Goal: Task Accomplishment & Management: Complete application form

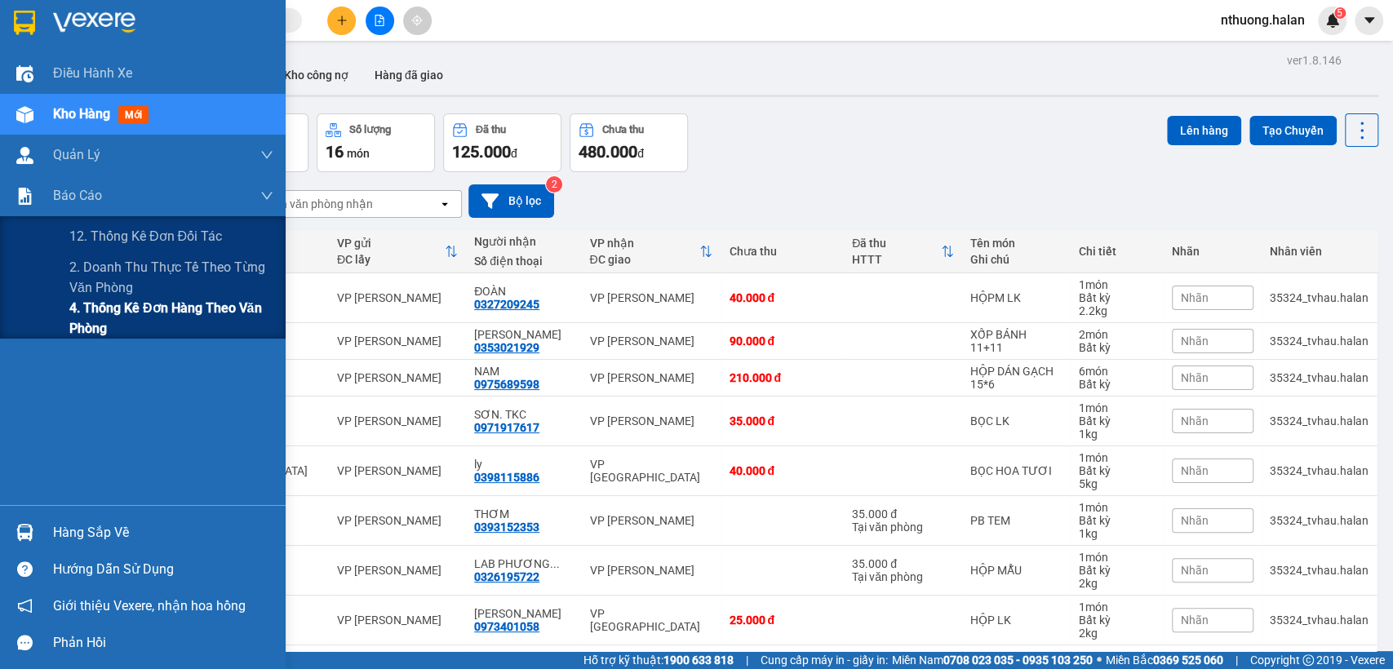
click at [103, 308] on span "4. Thống kê đơn hàng theo văn phòng" at bounding box center [171, 318] width 204 height 41
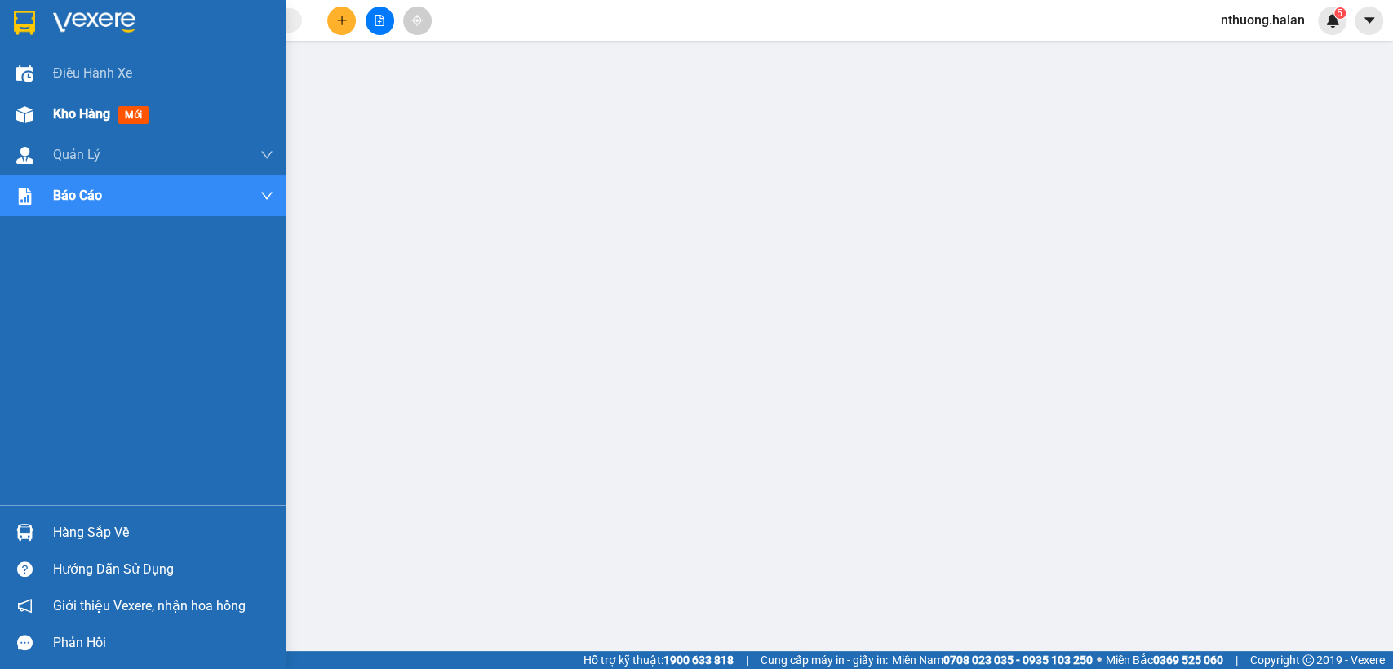
click at [45, 114] on div "Kho hàng mới" at bounding box center [143, 114] width 286 height 41
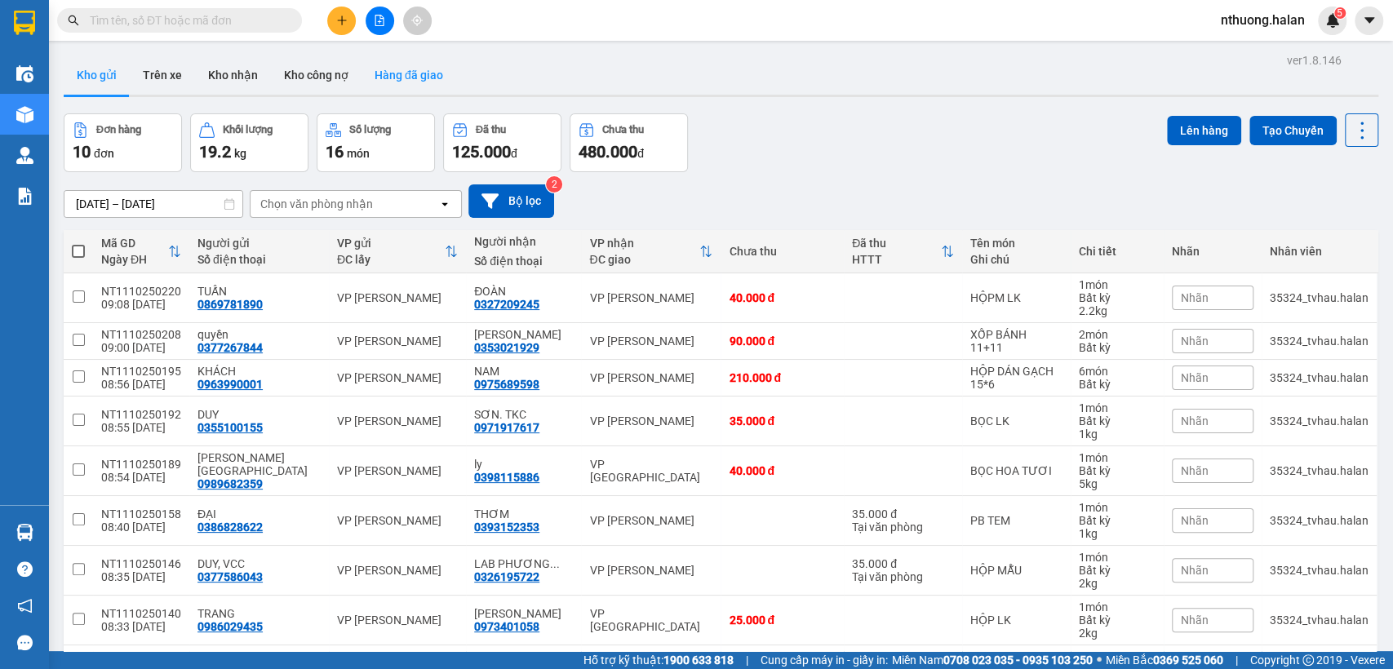
click at [412, 83] on button "Hàng đã giao" at bounding box center [408, 74] width 95 height 39
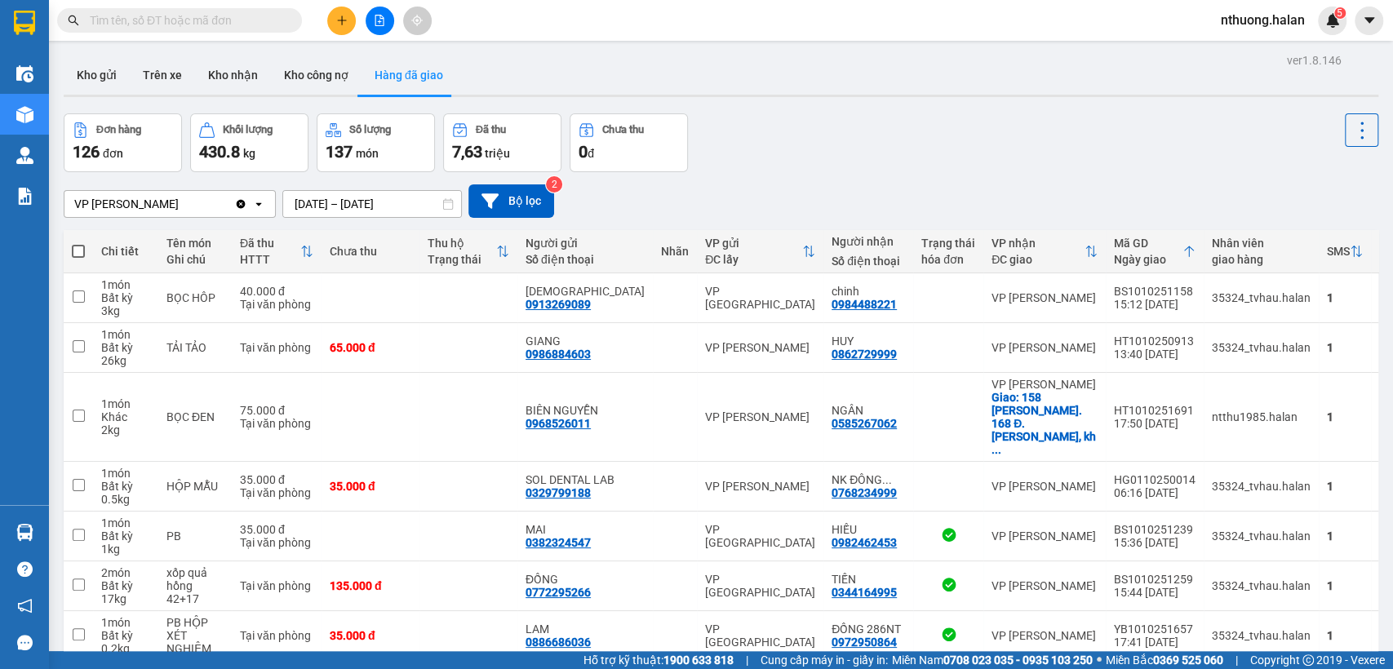
click at [313, 202] on input "[DATE] – [DATE]" at bounding box center [372, 204] width 178 height 26
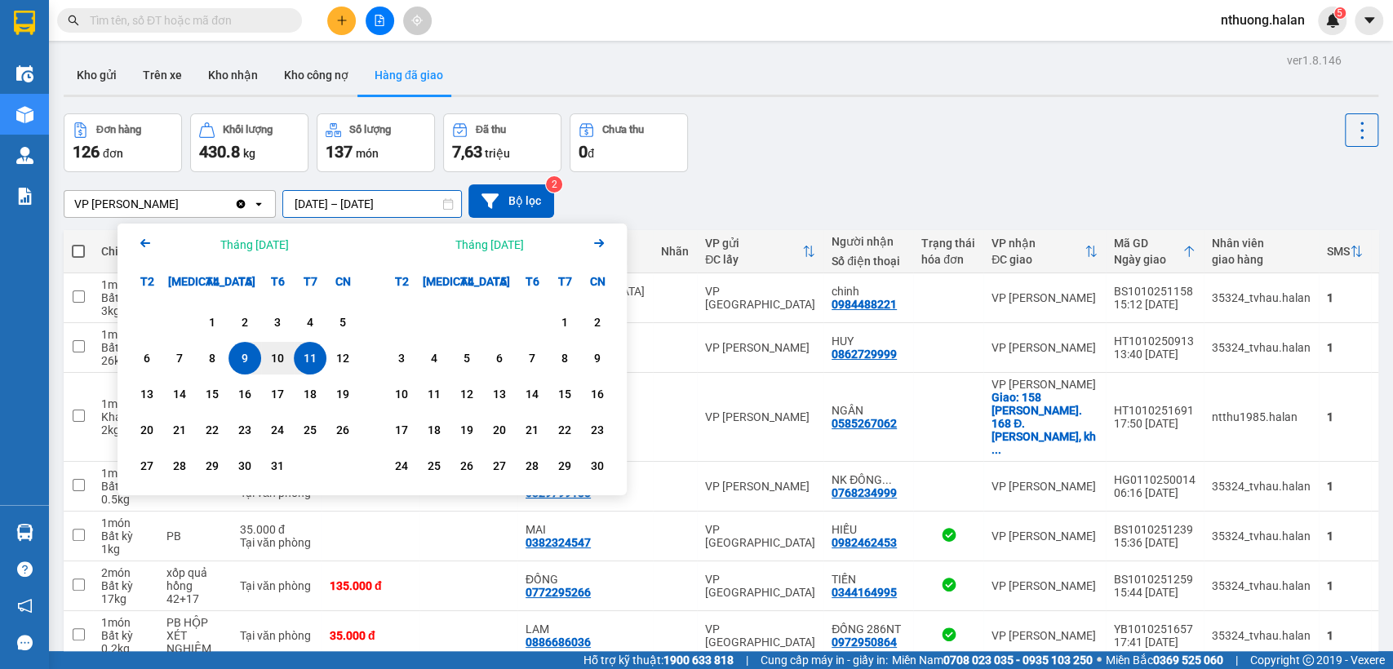
click at [244, 354] on div "9" at bounding box center [244, 358] width 23 height 20
type input "[DATE] – [DATE]"
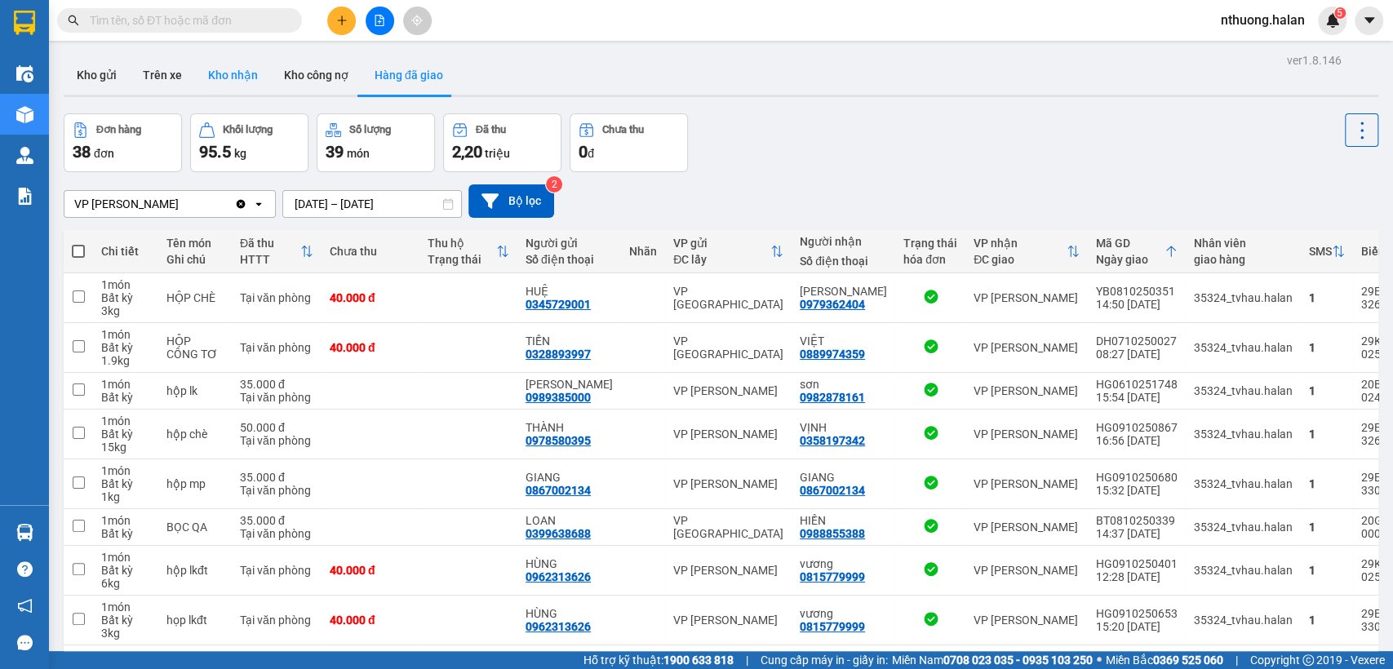
click at [228, 75] on button "Kho nhận" at bounding box center [233, 74] width 76 height 39
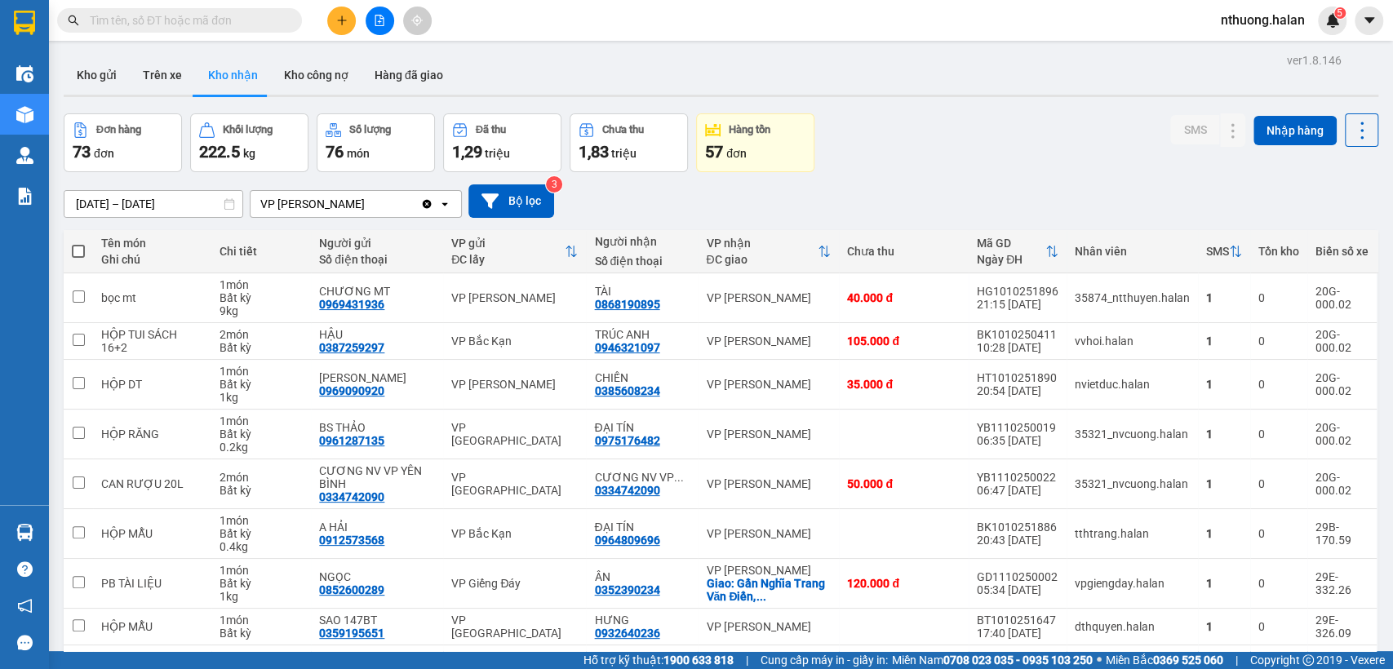
click at [114, 206] on input "[DATE] – [DATE]" at bounding box center [153, 204] width 178 height 26
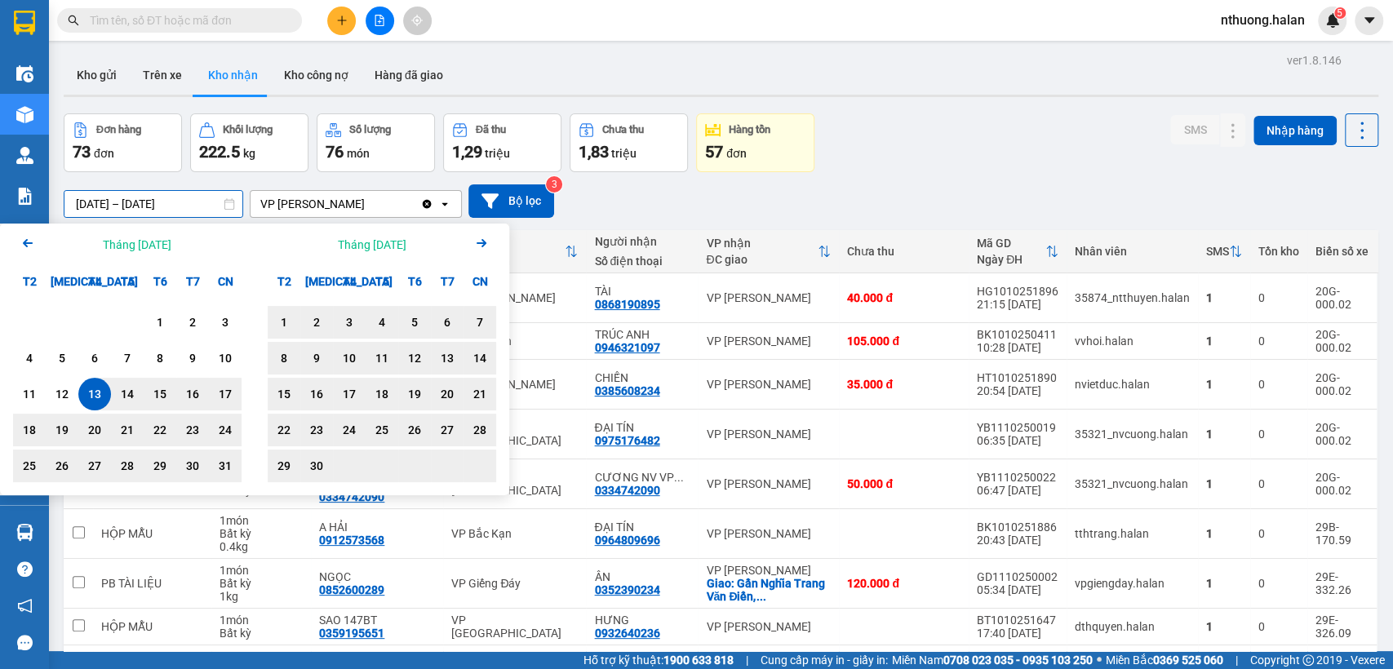
click at [490, 243] on icon "Arrow Right" at bounding box center [482, 243] width 20 height 20
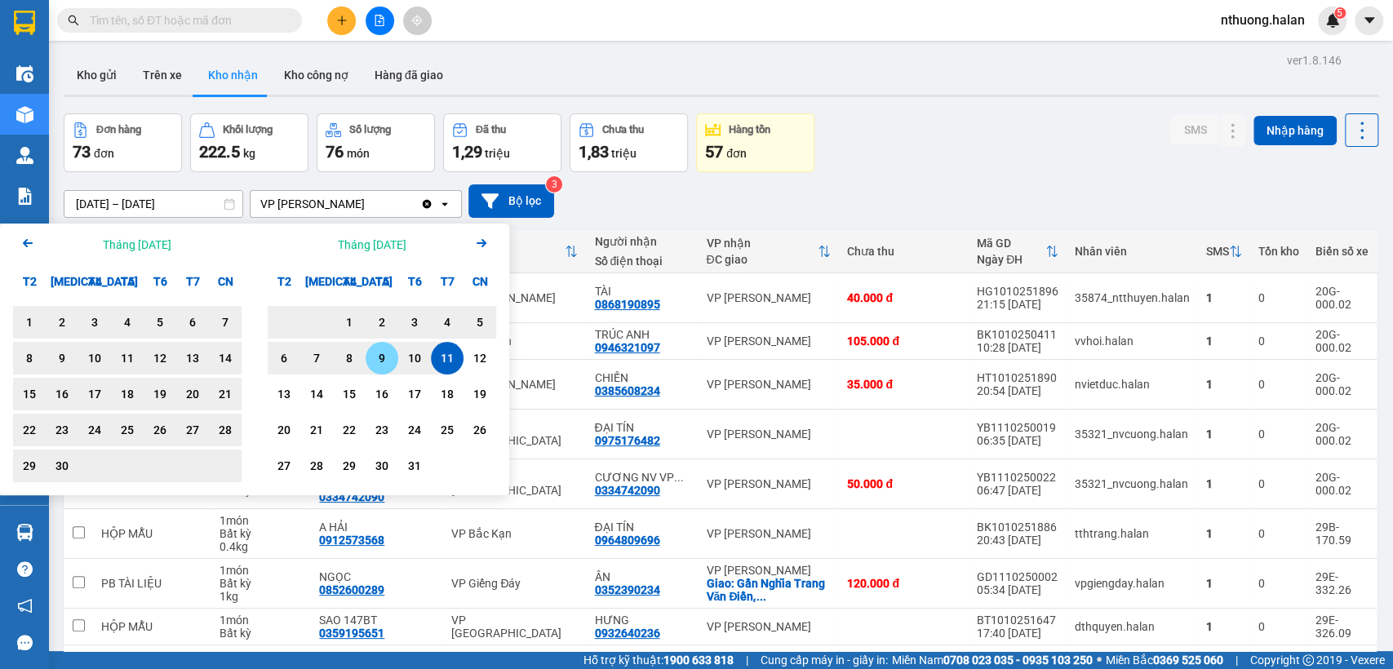
click at [381, 354] on div "9" at bounding box center [381, 358] width 23 height 20
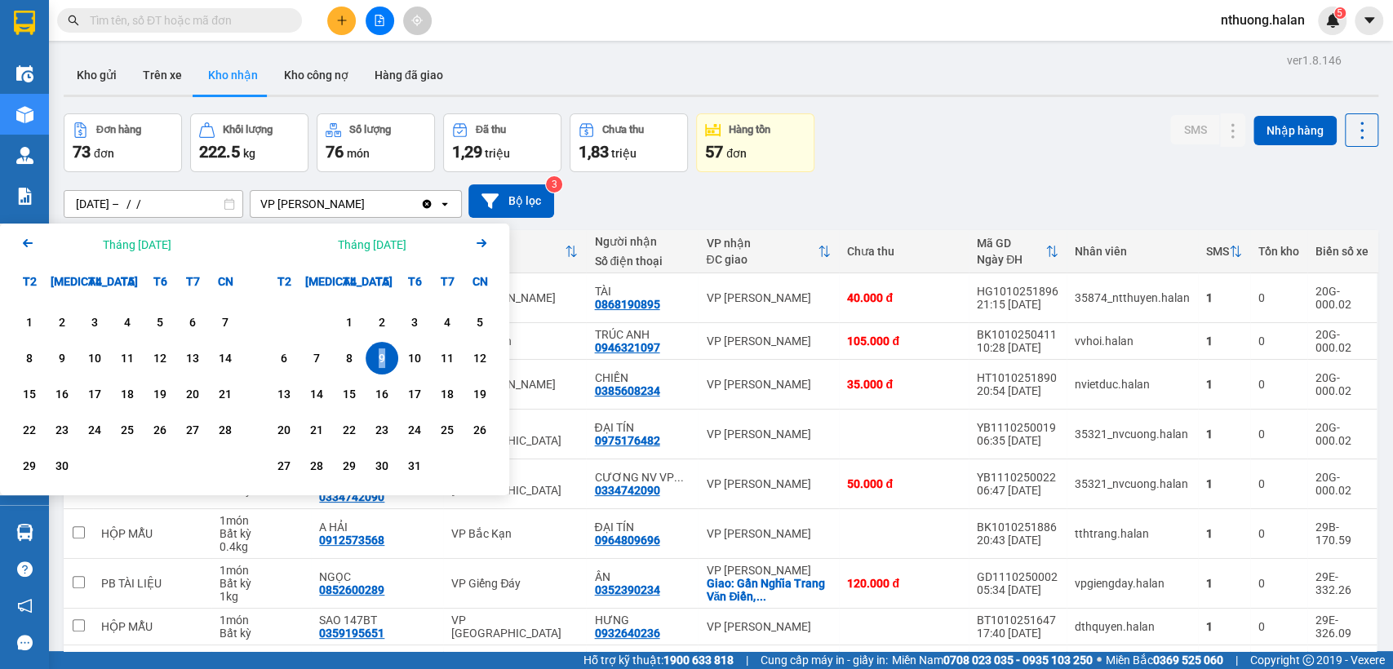
click at [381, 354] on div "9" at bounding box center [381, 358] width 23 height 20
type input "[DATE] – [DATE]"
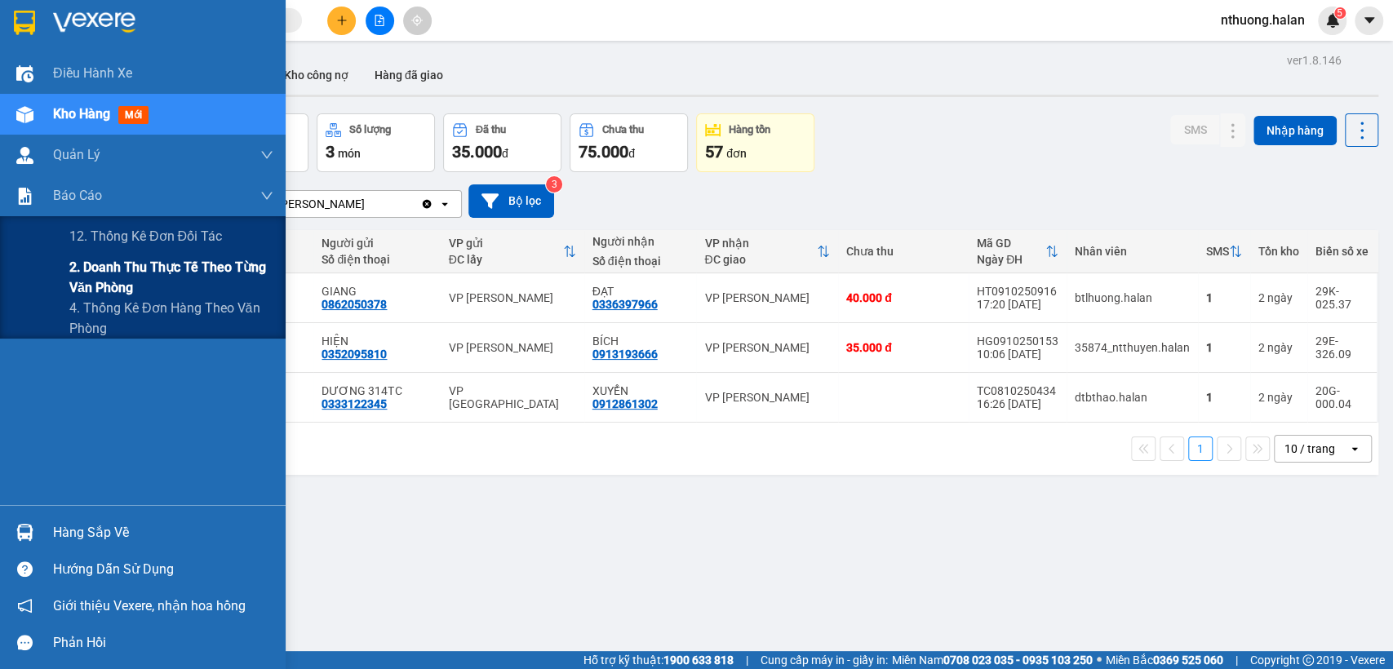
click at [131, 277] on span "2. Doanh thu thực tế theo từng văn phòng" at bounding box center [171, 277] width 204 height 41
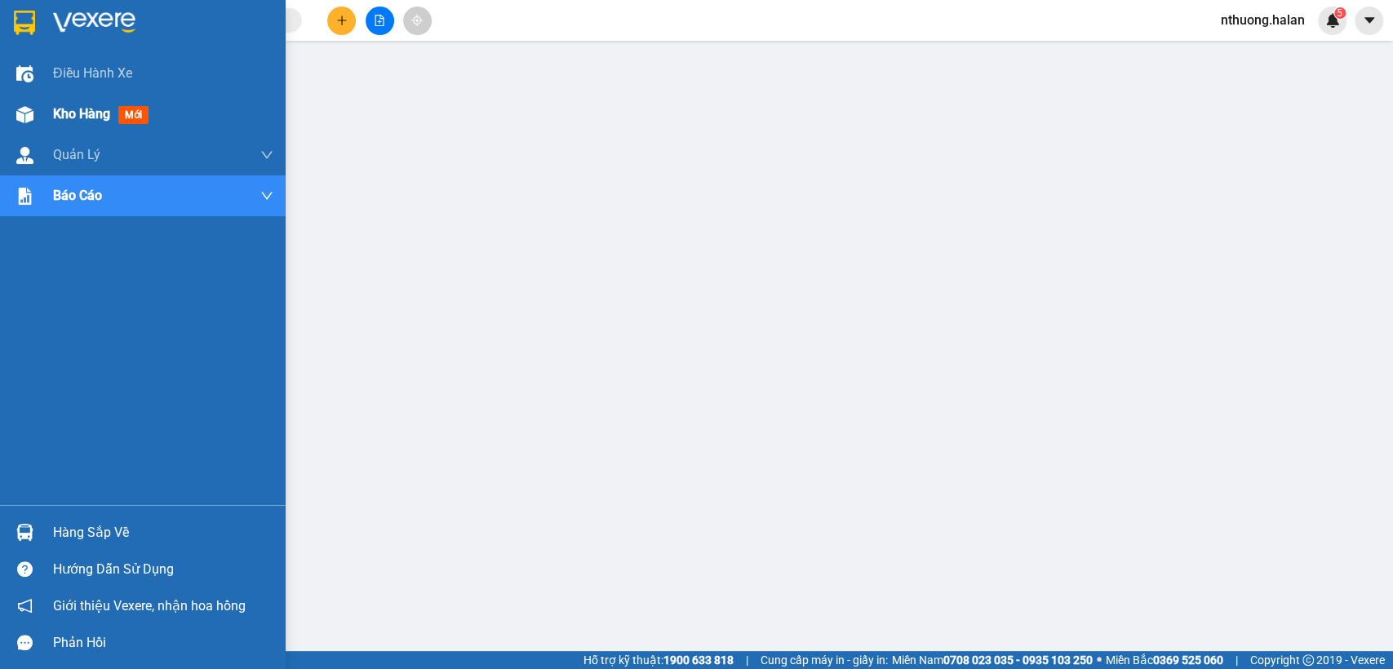
click at [64, 110] on span "Kho hàng" at bounding box center [81, 114] width 57 height 16
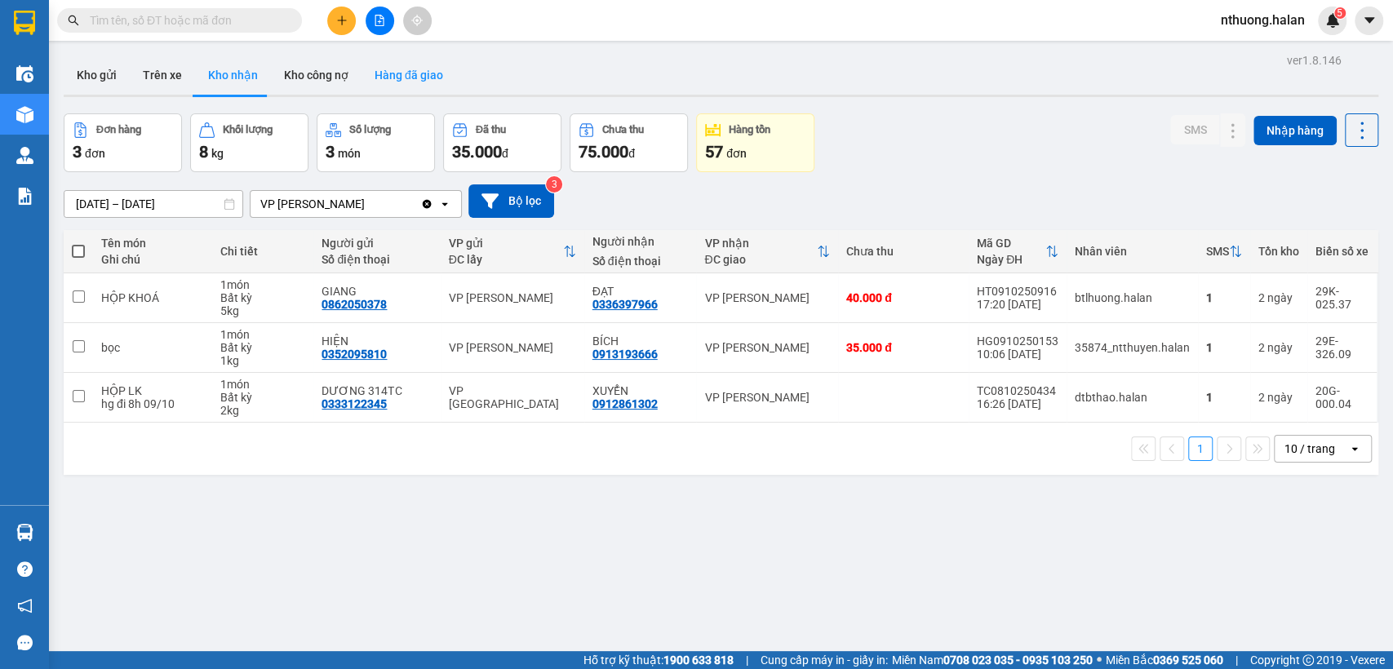
click at [417, 78] on button "Hàng đã giao" at bounding box center [408, 74] width 95 height 39
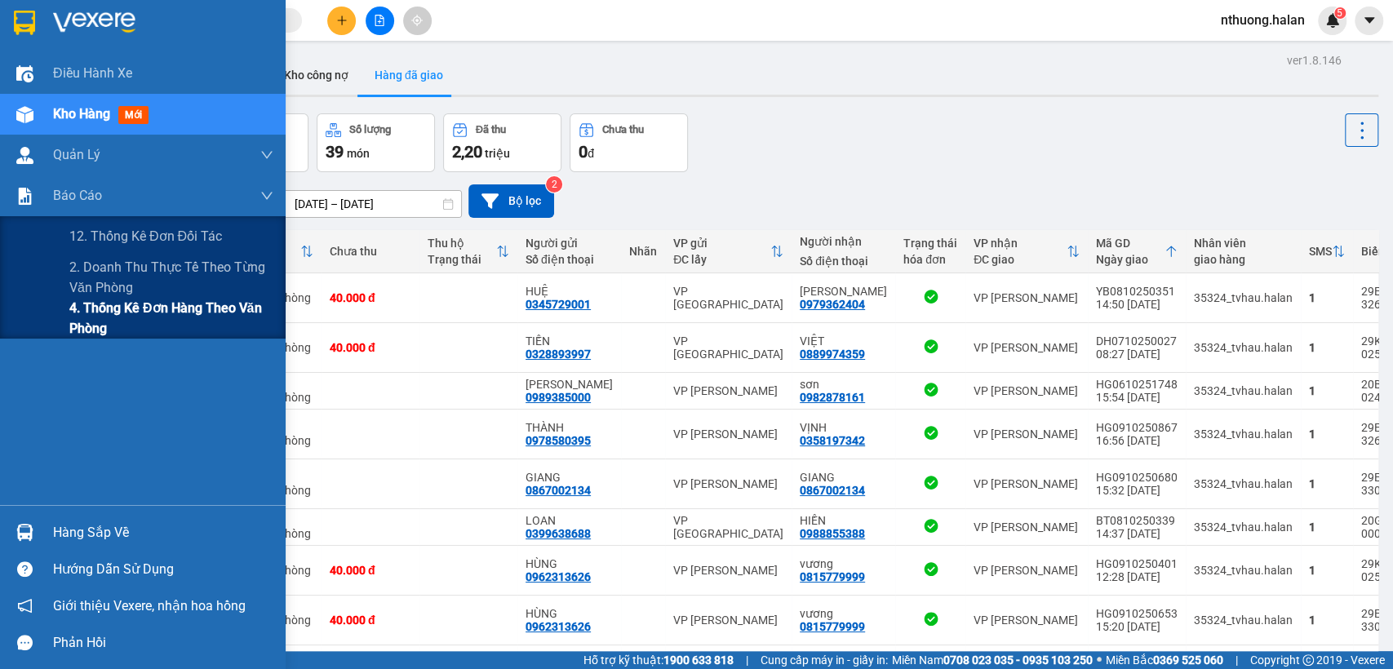
click at [95, 312] on span "4. Thống kê đơn hàng theo văn phòng" at bounding box center [171, 318] width 204 height 41
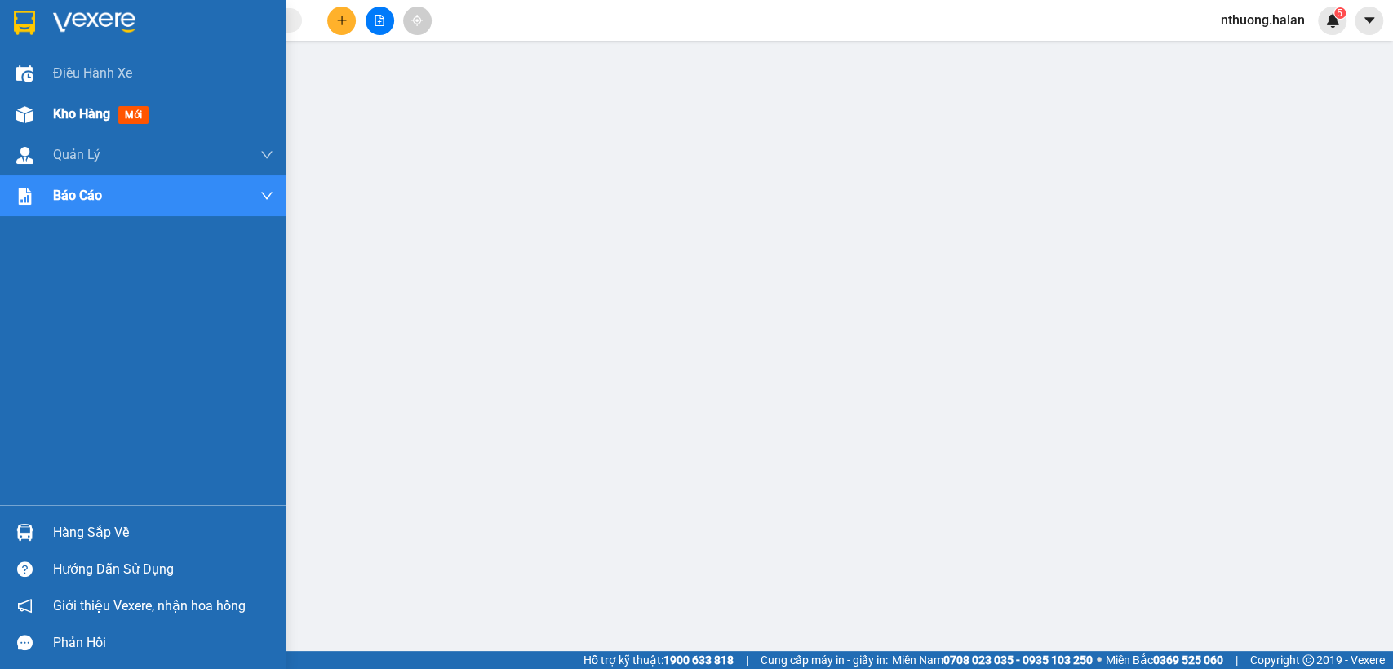
click at [78, 111] on span "Kho hàng" at bounding box center [81, 114] width 57 height 16
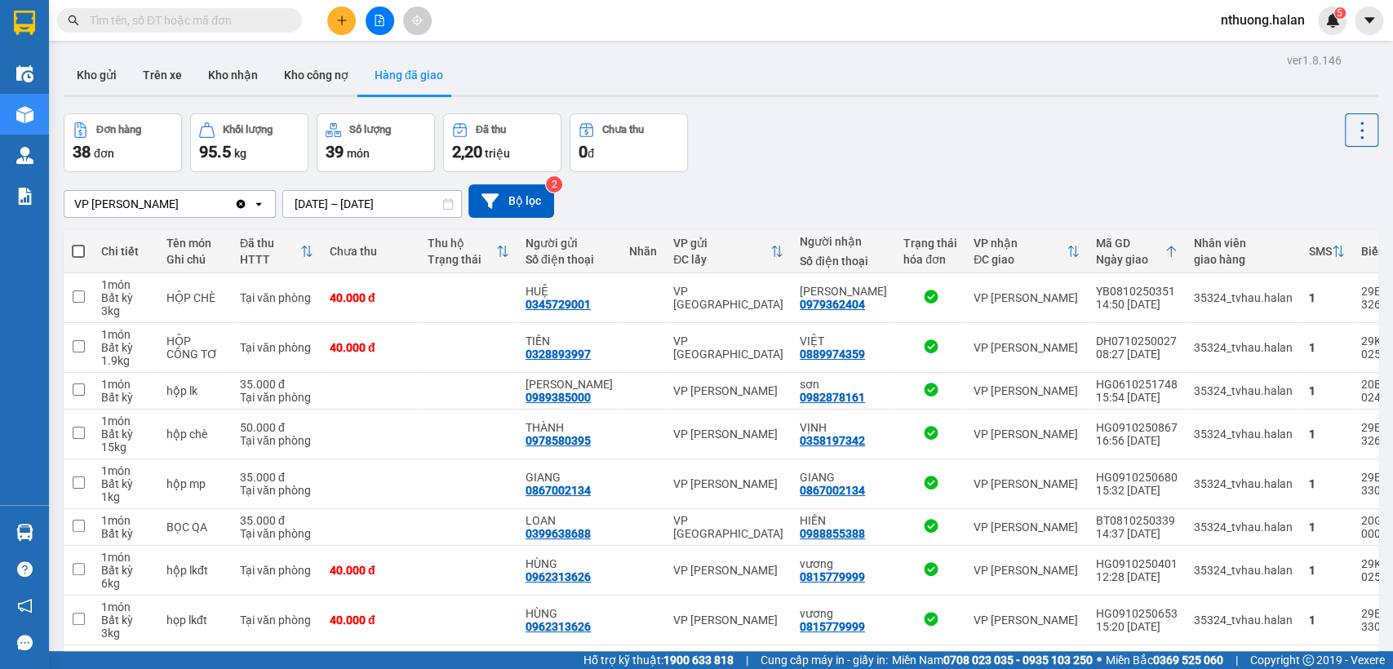
click at [313, 204] on input "[DATE] – [DATE]" at bounding box center [372, 204] width 178 height 26
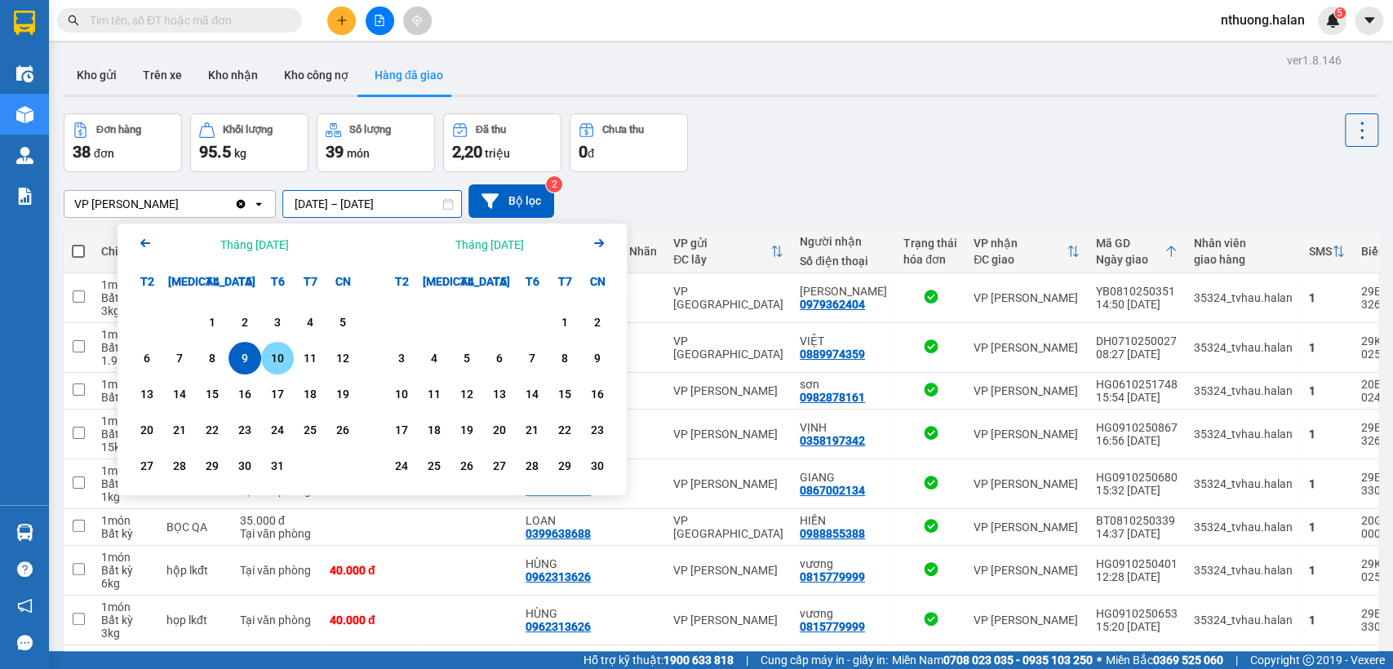
click at [275, 359] on div "10" at bounding box center [277, 358] width 23 height 20
type input "[DATE] – [DATE]"
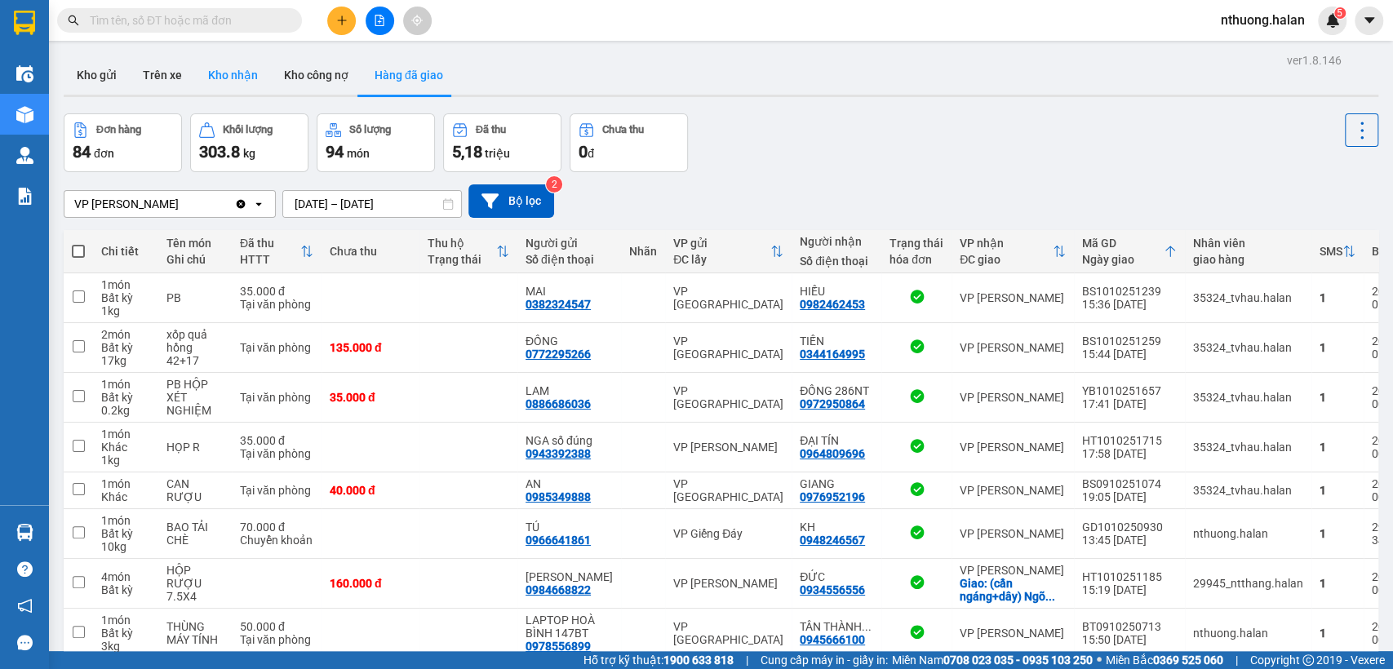
click at [214, 76] on button "Kho nhận" at bounding box center [233, 74] width 76 height 39
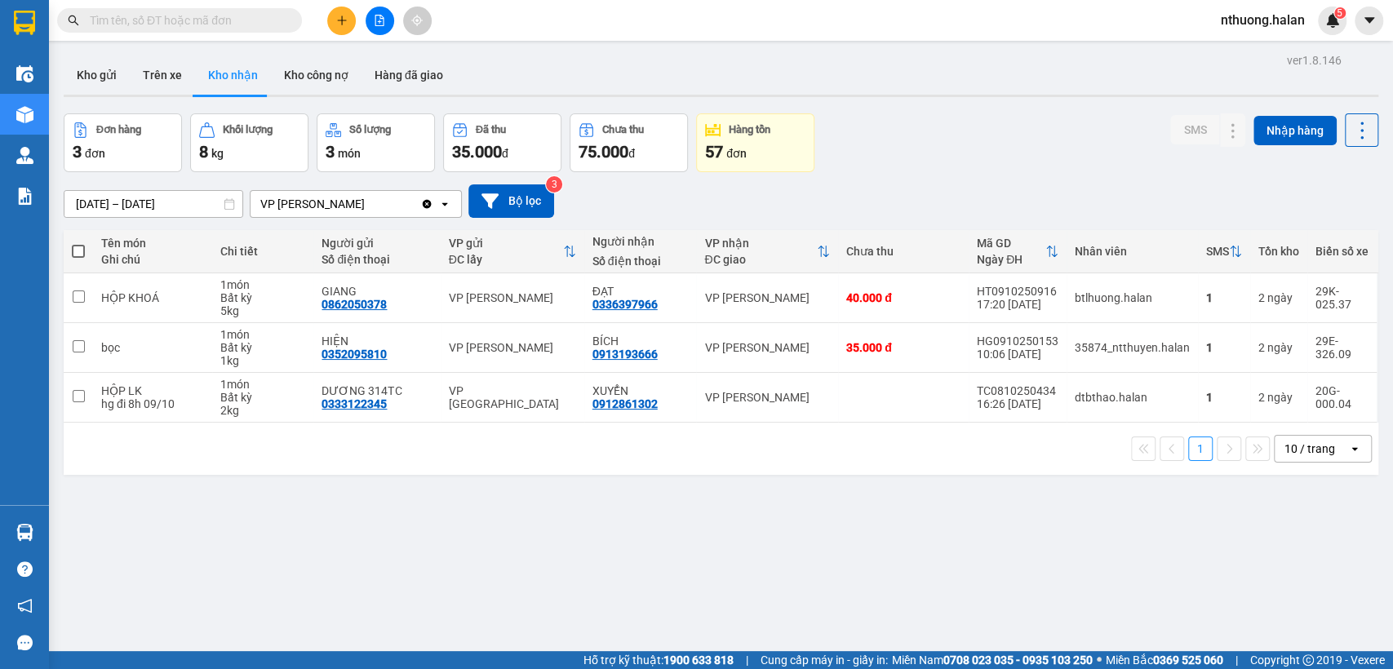
click at [111, 206] on input "[DATE] – [DATE]" at bounding box center [153, 204] width 178 height 26
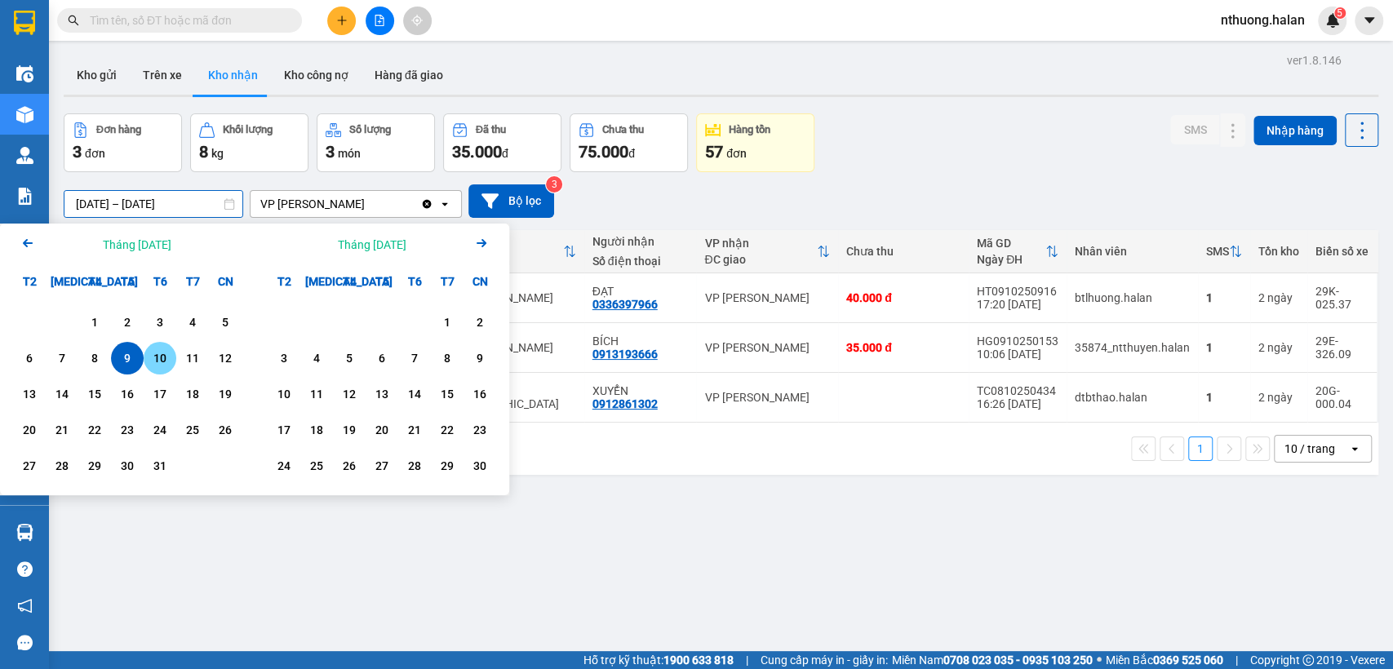
click at [159, 353] on div "10" at bounding box center [159, 358] width 23 height 20
click at [158, 353] on div "10" at bounding box center [159, 358] width 23 height 20
type input "[DATE] – [DATE]"
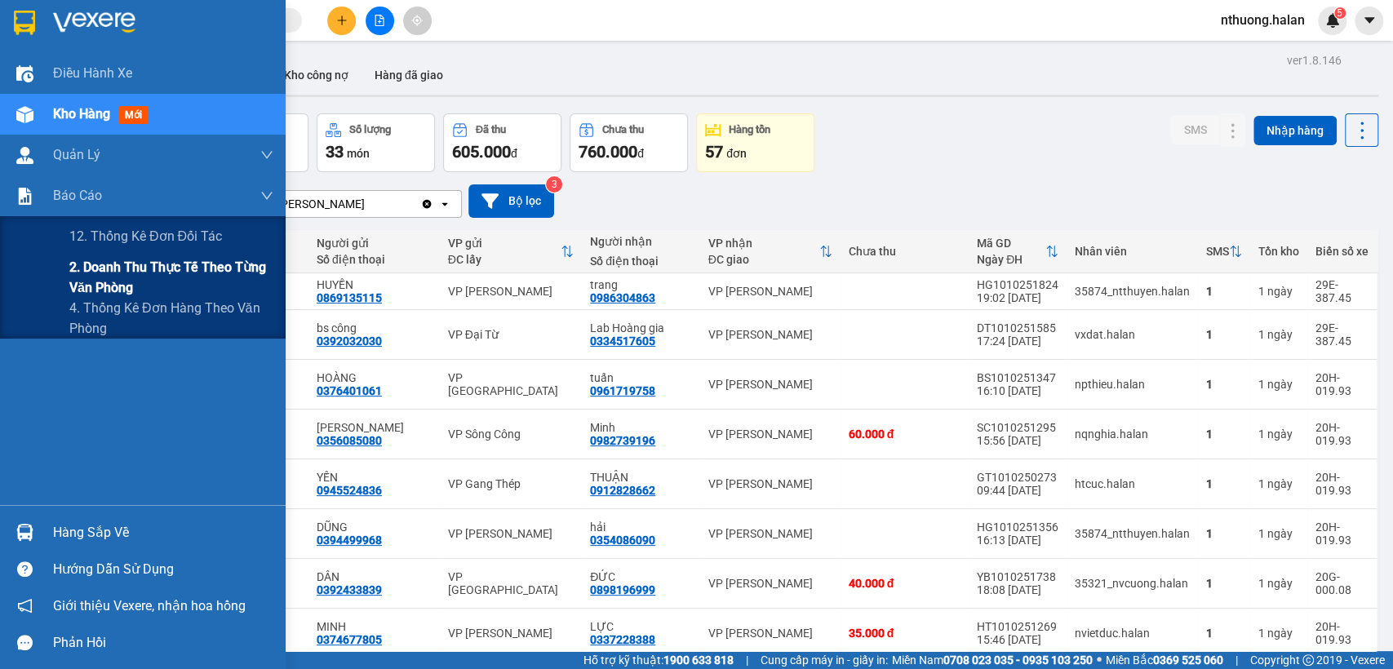
click at [127, 276] on span "2. Doanh thu thực tế theo từng văn phòng" at bounding box center [171, 277] width 204 height 41
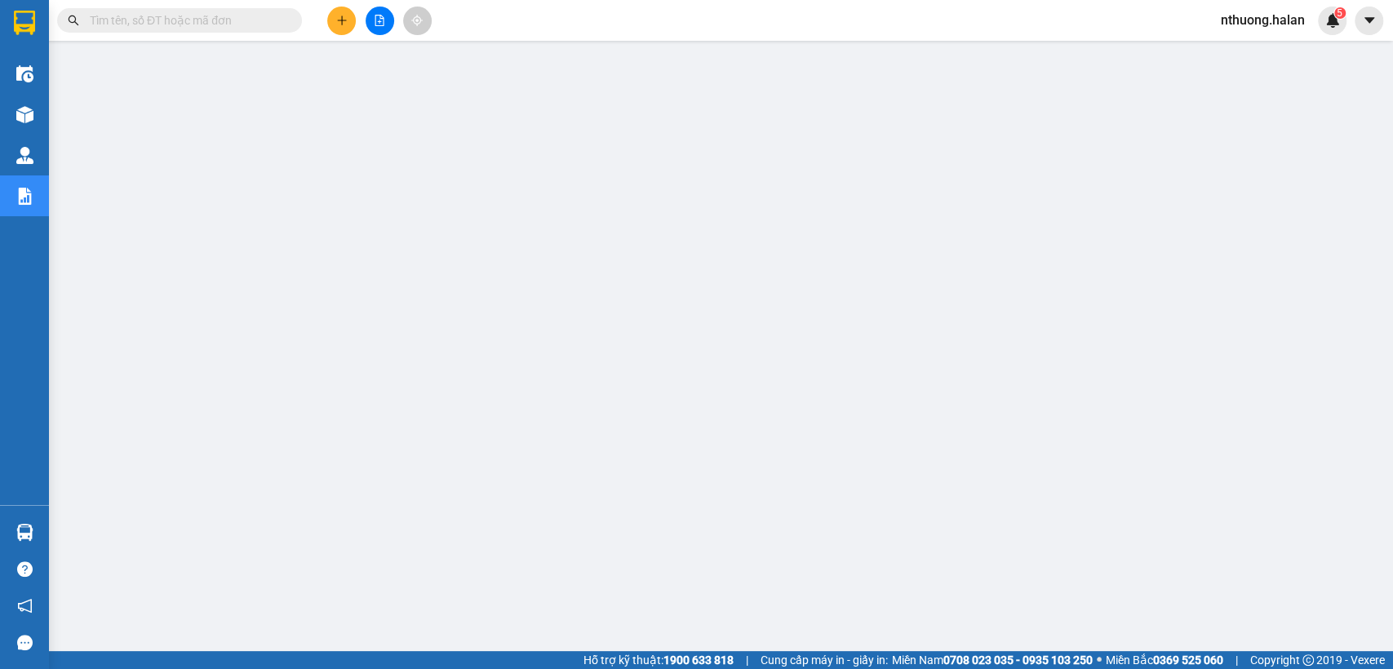
click at [344, 12] on button at bounding box center [341, 21] width 29 height 29
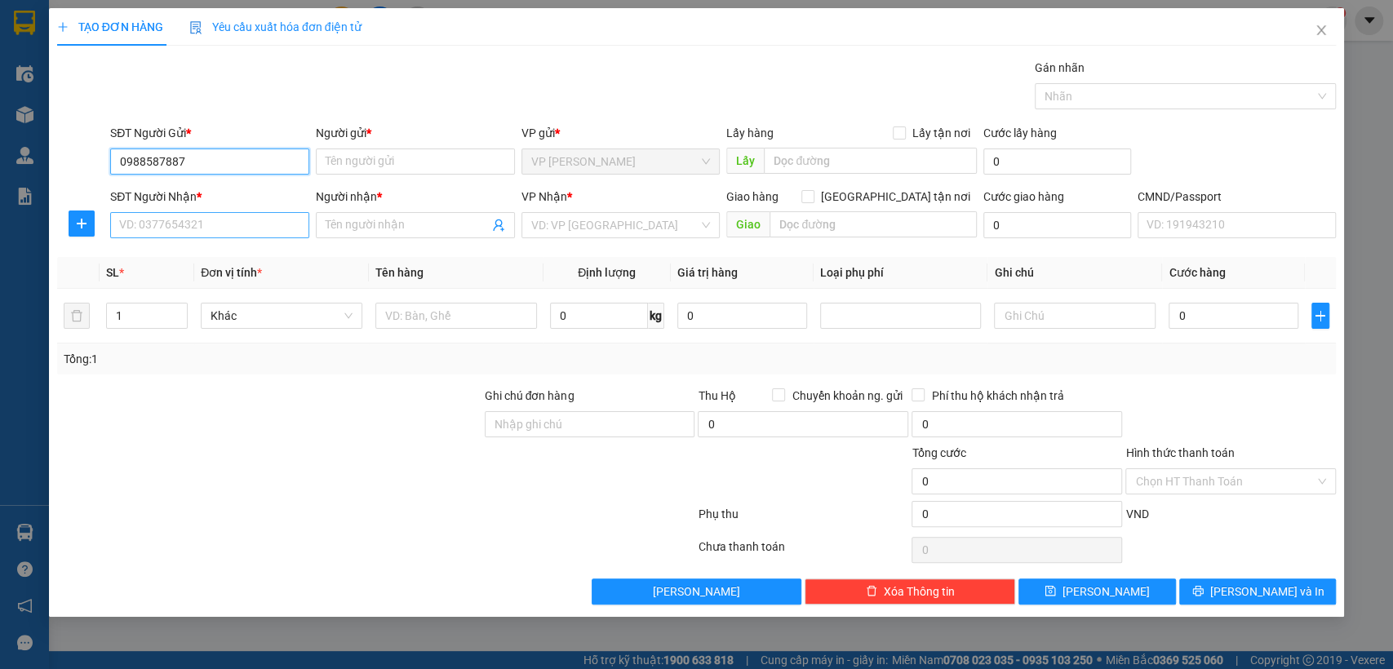
type input "0988587887"
click at [170, 226] on input "SĐT Người Nhận *" at bounding box center [209, 225] width 199 height 26
click at [212, 161] on input "0988587887" at bounding box center [209, 161] width 199 height 26
drag, startPoint x: 418, startPoint y: 157, endPoint x: 438, endPoint y: 163, distance: 21.4
click at [420, 160] on input "Người gửi *" at bounding box center [415, 161] width 199 height 26
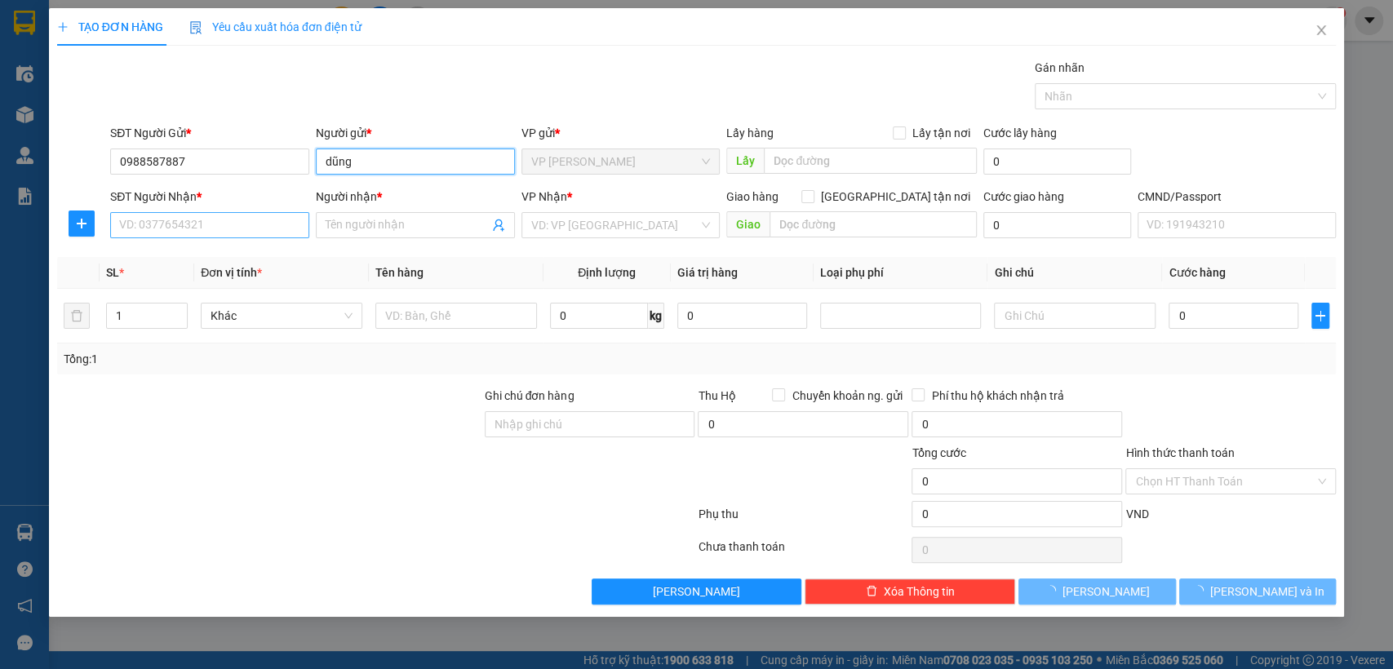
type input "dũng"
click at [169, 227] on input "SĐT Người Nhận *" at bounding box center [209, 225] width 199 height 26
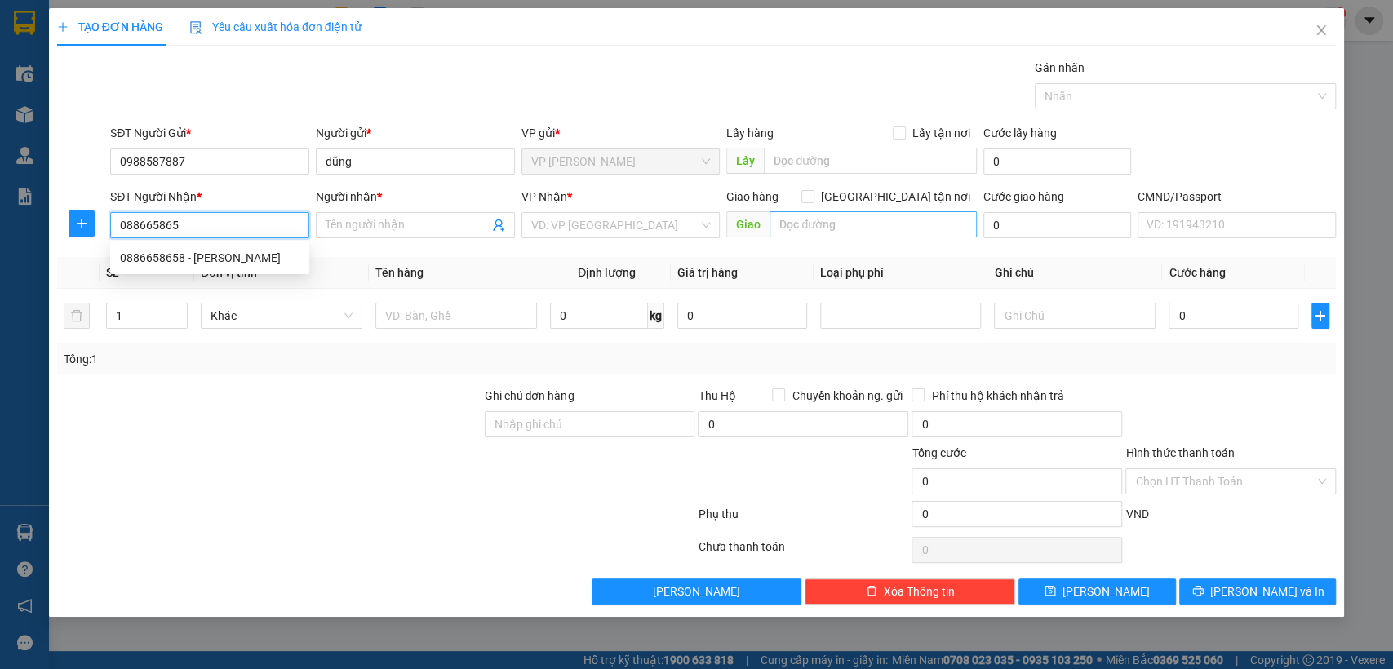
type input "0886658658"
click at [202, 256] on div "0886658658 - [PERSON_NAME]" at bounding box center [210, 258] width 180 height 18
type input "[PERSON_NAME]"
type input "0886658658"
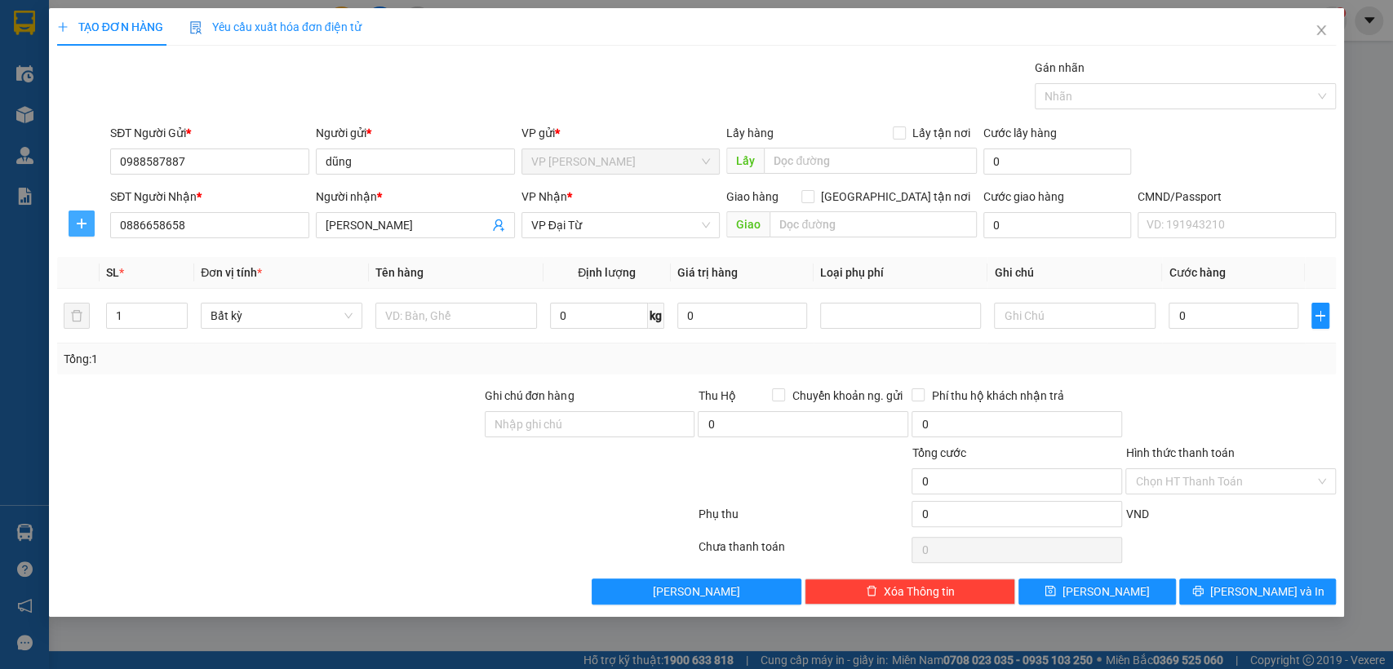
click at [72, 221] on span "plus" at bounding box center [81, 223] width 24 height 13
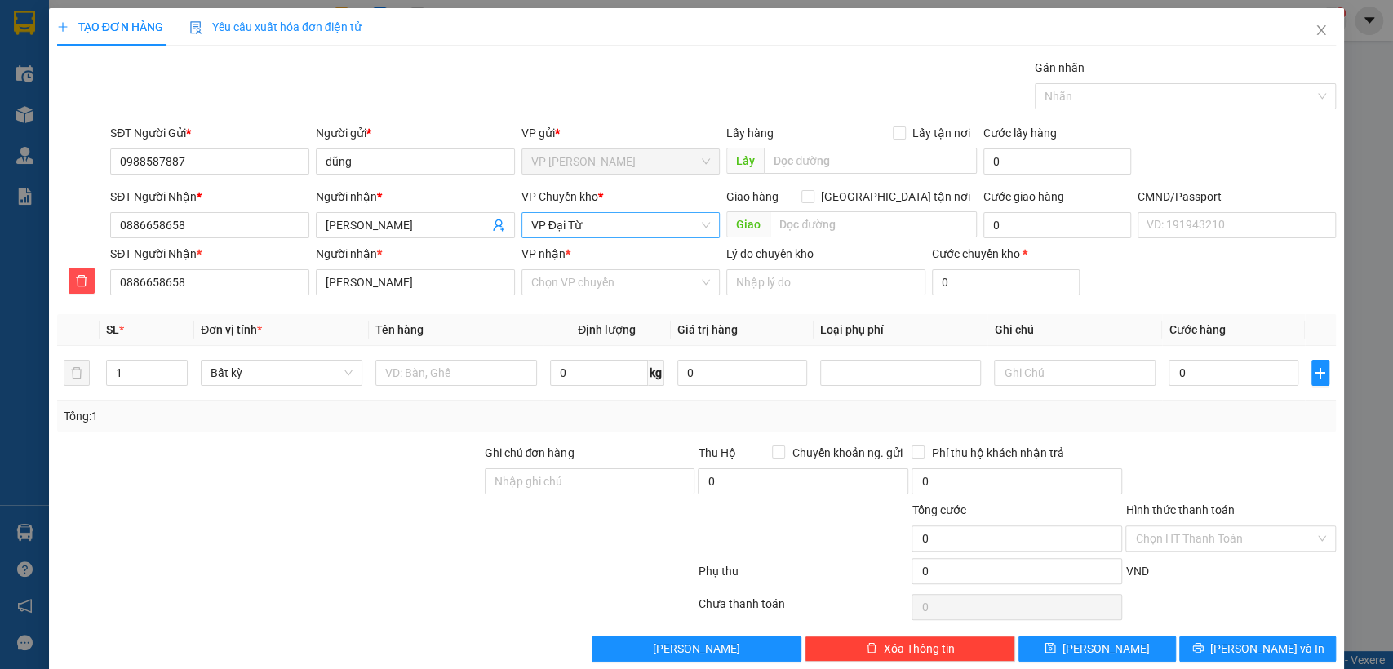
click at [568, 232] on span "VP Đại Từ" at bounding box center [621, 225] width 180 height 24
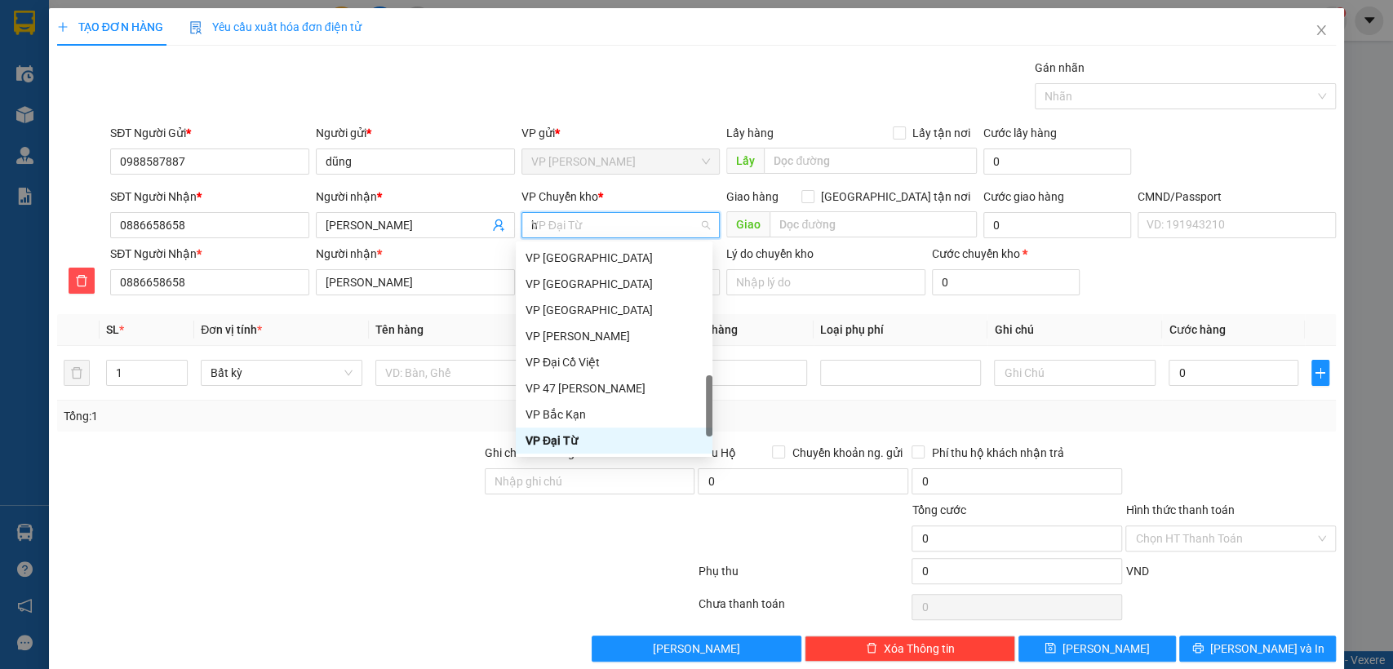
scroll to position [274, 0]
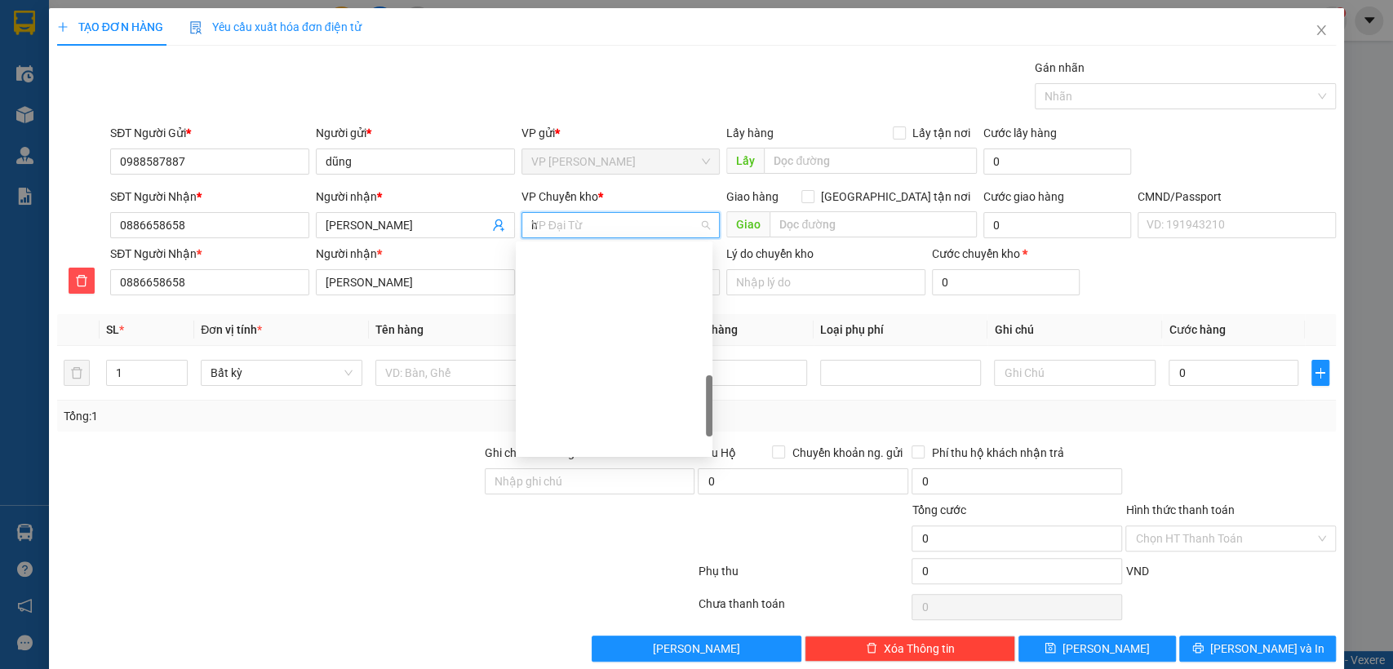
type input "hg"
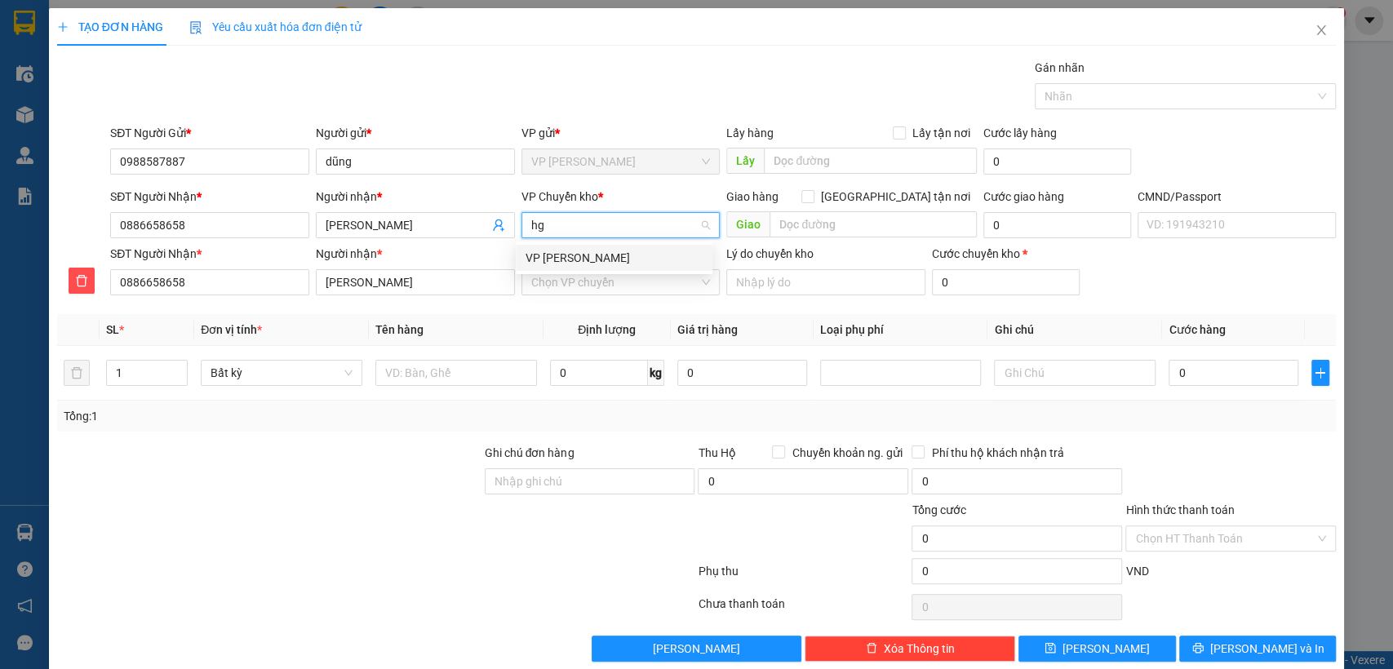
scroll to position [0, 0]
click at [574, 255] on div "VP [PERSON_NAME]" at bounding box center [613, 258] width 177 height 18
click at [570, 287] on input "VP nhận *" at bounding box center [615, 282] width 168 height 24
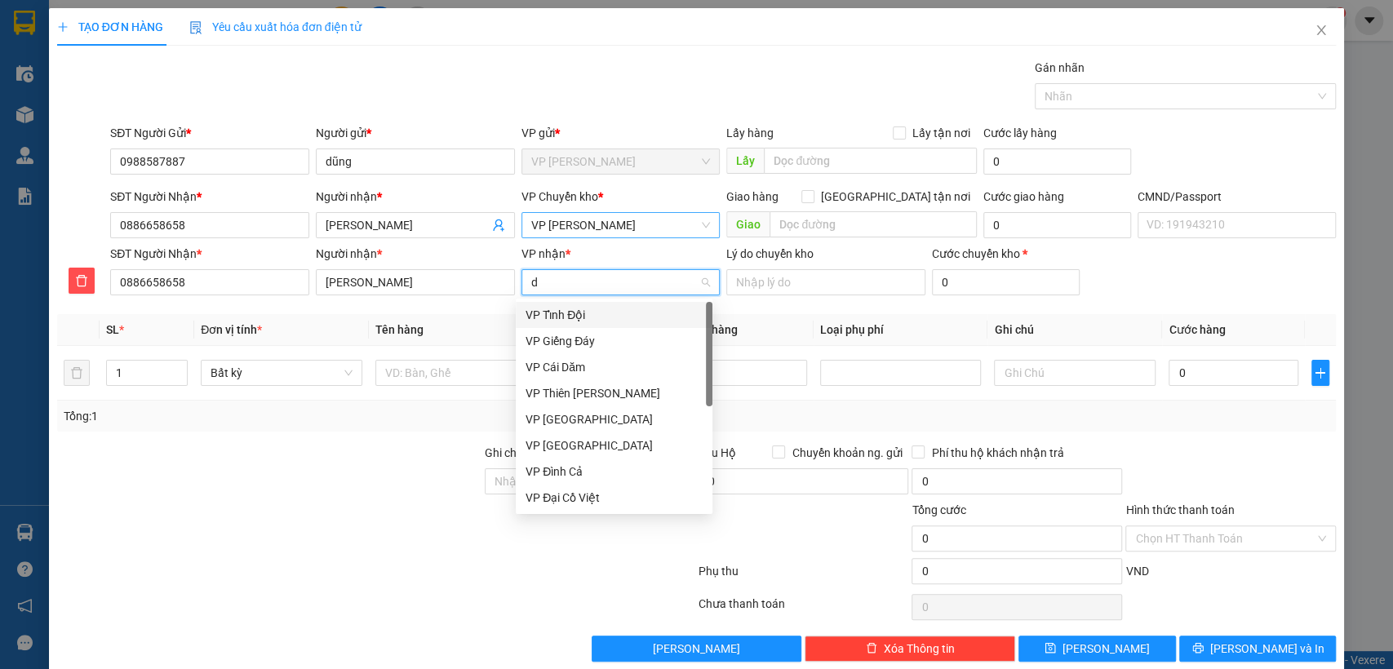
type input "dt"
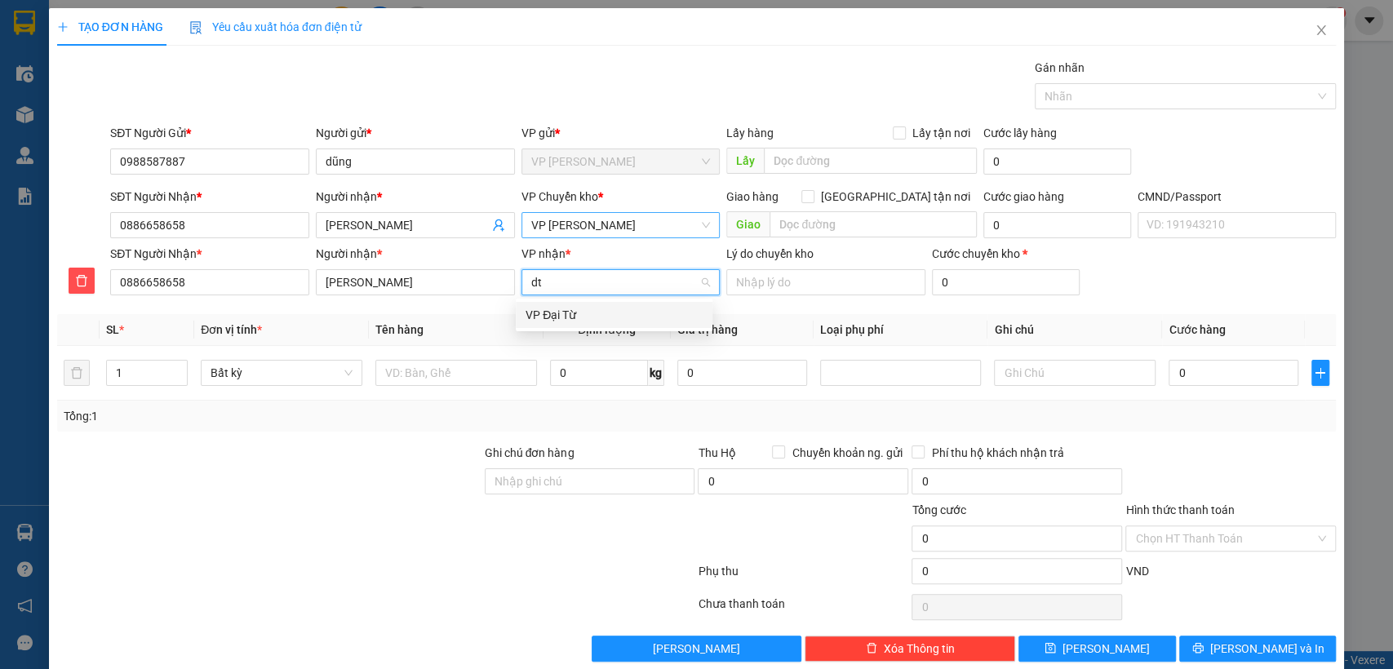
click at [611, 314] on div "VP Đại Từ" at bounding box center [613, 315] width 177 height 18
click at [394, 369] on input "text" at bounding box center [456, 373] width 162 height 26
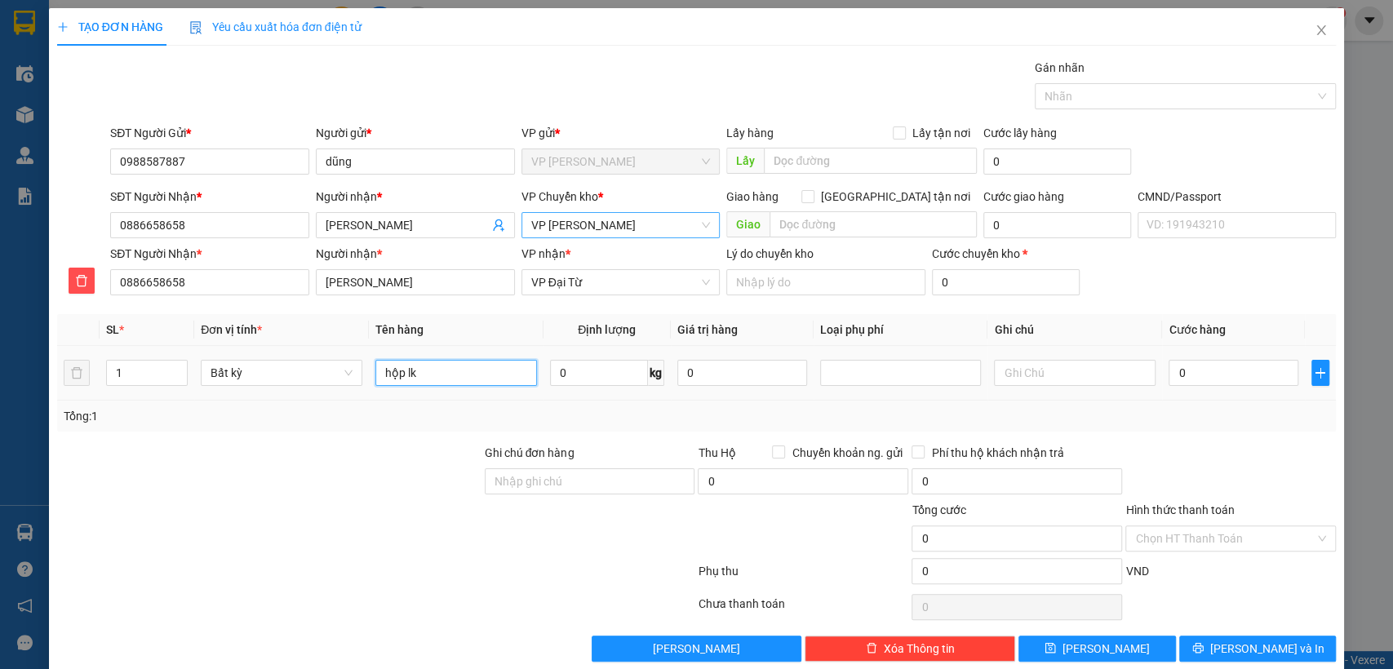
type input "hộp lk"
type input "1"
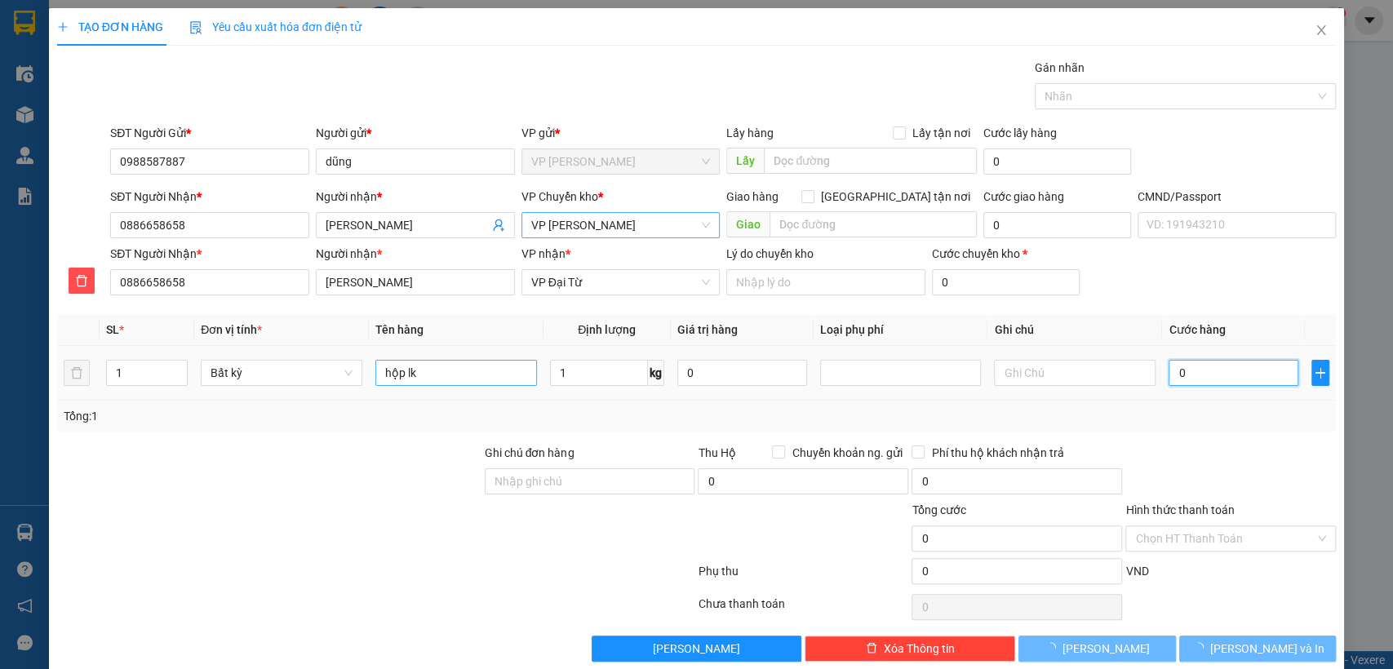
type input "40.000"
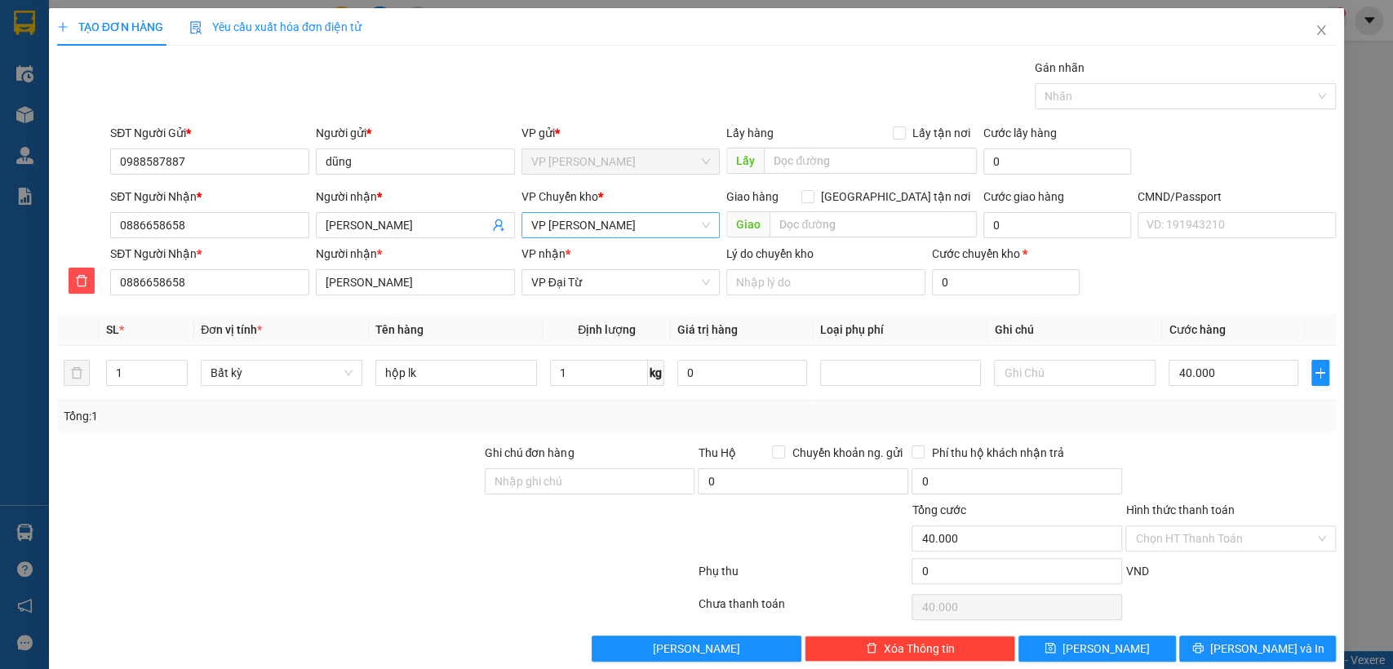
click at [1172, 407] on div "Tổng: 1" at bounding box center [697, 416] width 1266 height 18
click at [1171, 531] on input "Hình thức thanh toán" at bounding box center [1225, 538] width 180 height 24
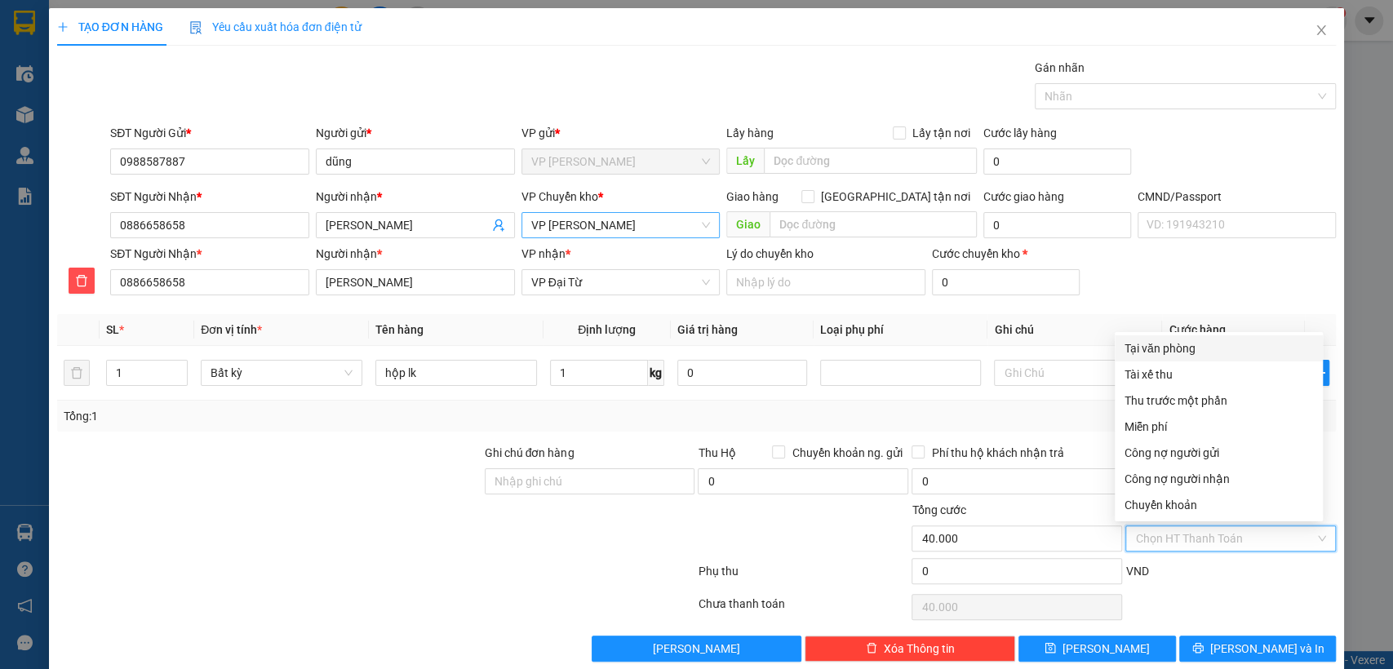
click at [1155, 348] on div "Tại văn phòng" at bounding box center [1218, 348] width 188 height 18
type input "0"
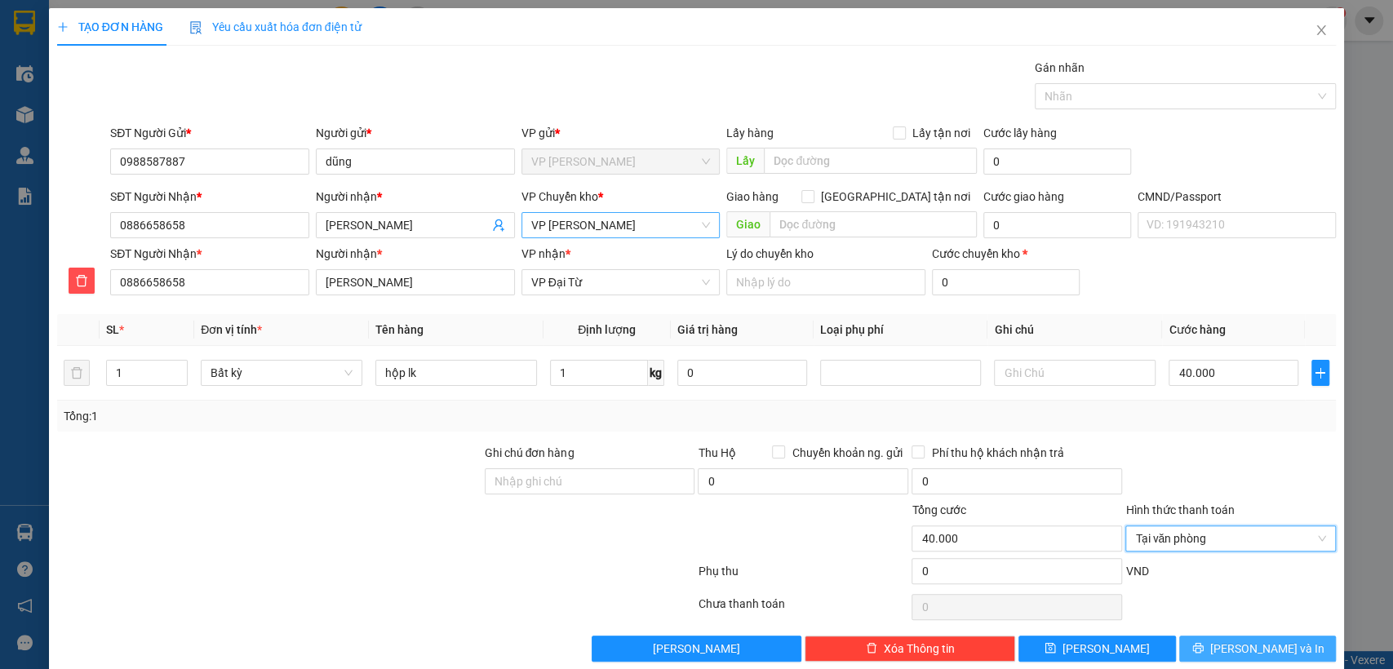
click at [1272, 640] on span "[PERSON_NAME] và In" at bounding box center [1267, 649] width 114 height 18
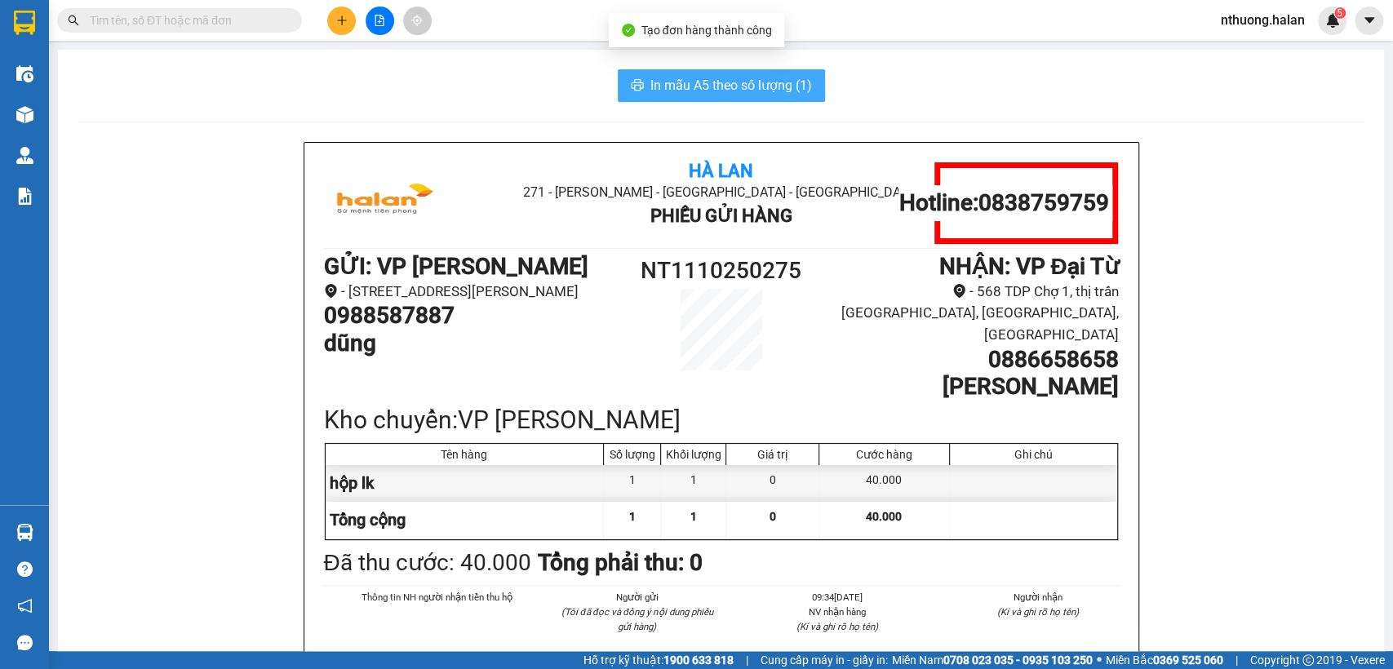
click at [756, 79] on span "In mẫu A5 theo số lượng (1)" at bounding box center [731, 85] width 162 height 20
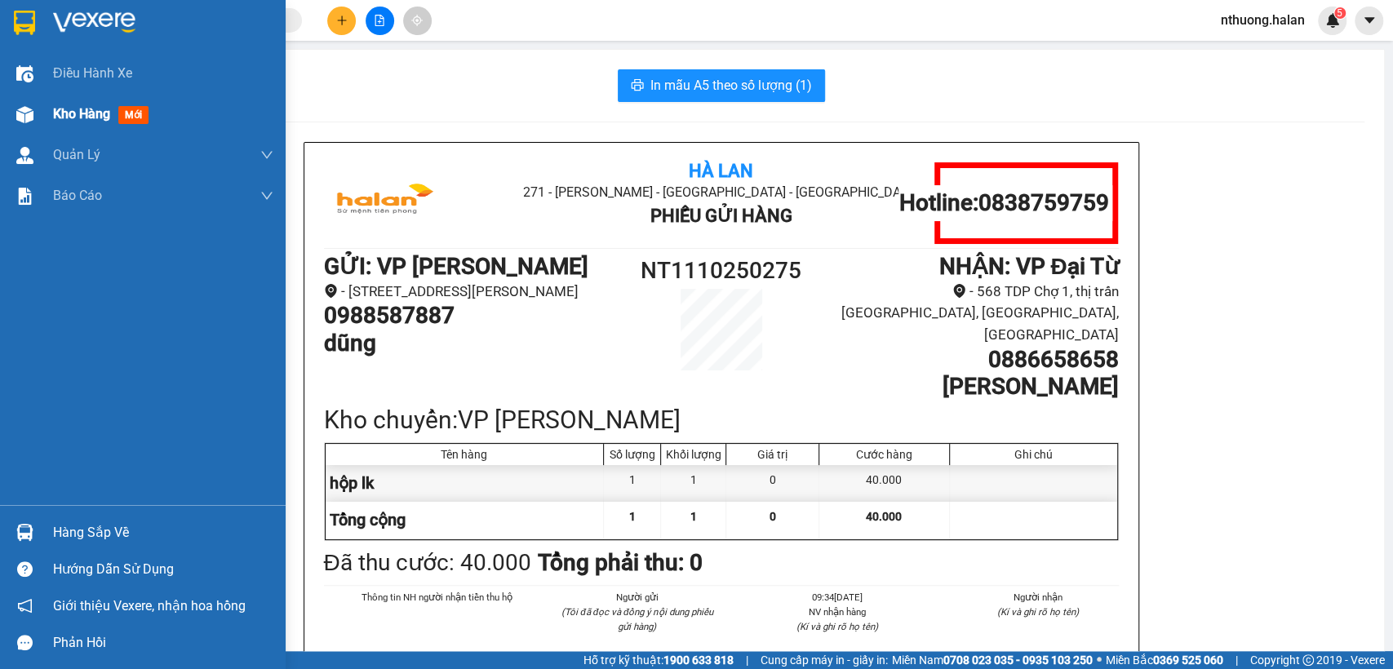
click at [78, 110] on span "Kho hàng" at bounding box center [81, 114] width 57 height 16
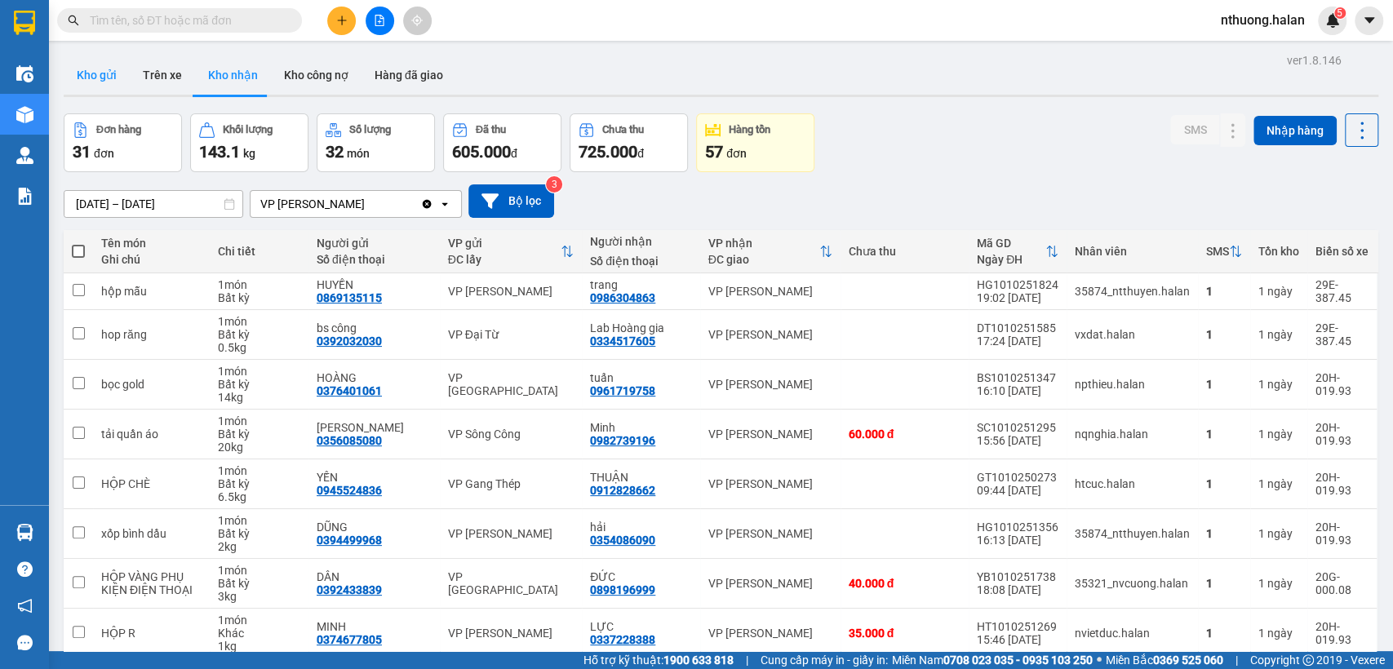
click at [79, 67] on button "Kho gửi" at bounding box center [97, 74] width 66 height 39
